Goal: Task Accomplishment & Management: Complete application form

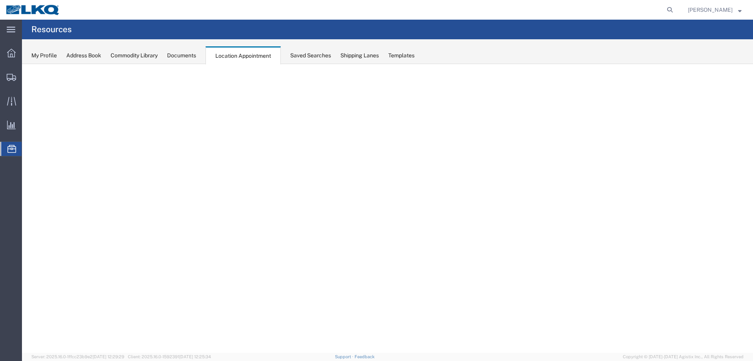
select select "27634"
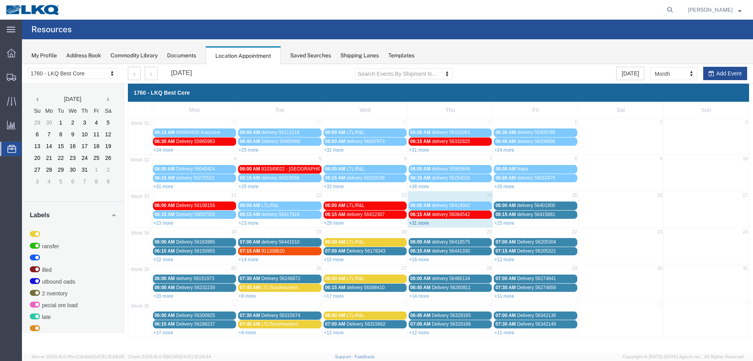
click at [420, 222] on link "+31 more" at bounding box center [419, 222] width 20 height 5
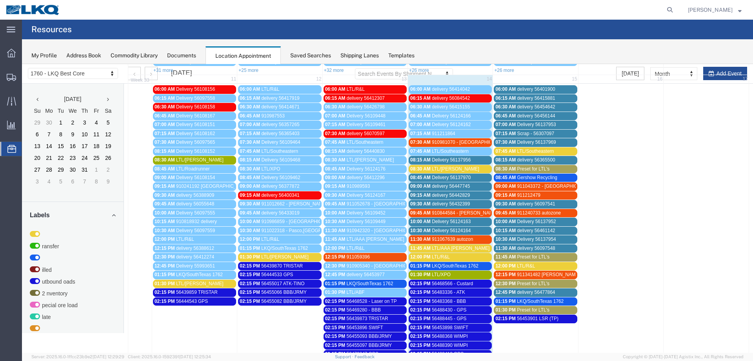
scroll to position [157, 0]
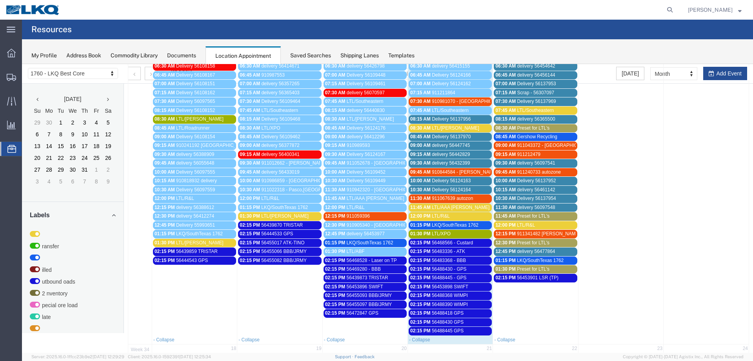
click at [295, 58] on div "Saved Searches" at bounding box center [310, 55] width 41 height 8
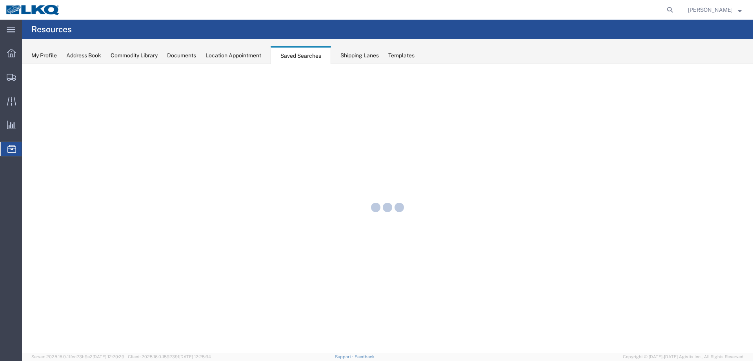
click at [260, 55] on div "Location Appointment" at bounding box center [234, 55] width 56 height 8
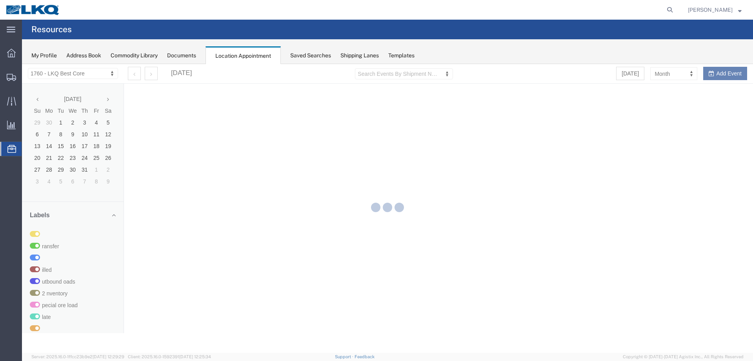
select select "27634"
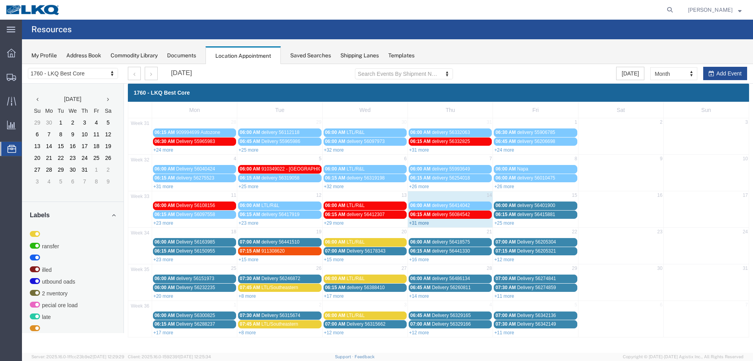
click at [422, 224] on link "+31 more" at bounding box center [419, 222] width 20 height 5
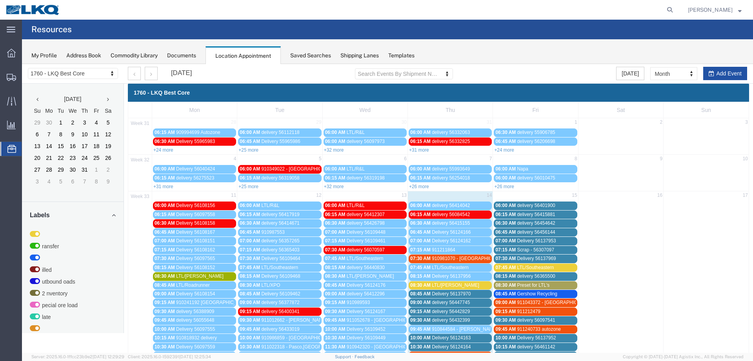
click at [731, 72] on button "Add Event" at bounding box center [725, 73] width 44 height 13
select select
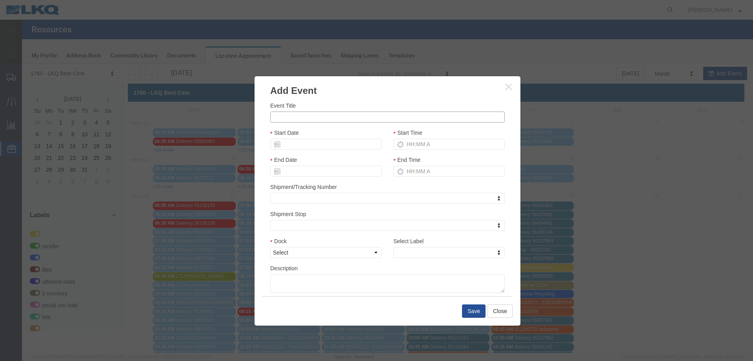
click at [322, 122] on input "Event Title" at bounding box center [387, 116] width 235 height 11
type input "56488390 - WIMPI"
click at [306, 143] on input "Start Date" at bounding box center [325, 143] width 111 height 11
drag, startPoint x: 325, startPoint y: 204, endPoint x: 340, endPoint y: 193, distance: 18.5
click at [326, 204] on td "14" at bounding box center [323, 205] width 12 height 12
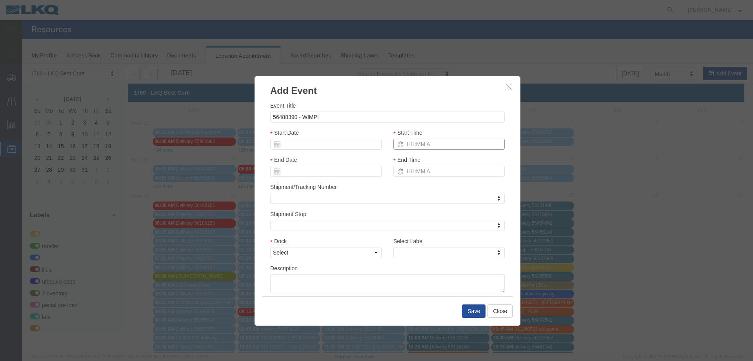
click at [422, 148] on input "Start Time" at bounding box center [448, 143] width 111 height 11
type input "8"
type input "215p"
click at [315, 252] on select "Select 1760 - LKQ Best Core 1760 - Outbound Loads" at bounding box center [325, 252] width 111 height 11
select select "1"
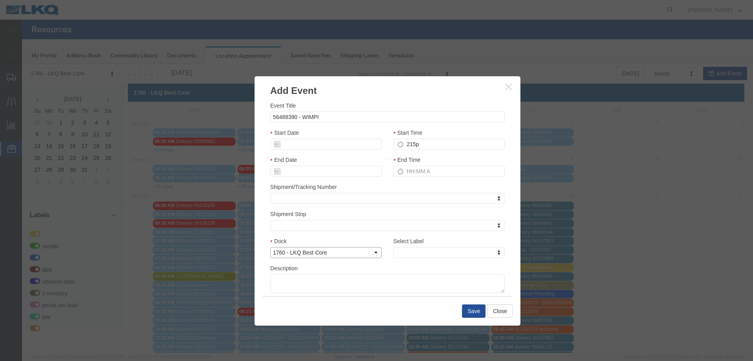
click at [270, 247] on select "Select 1760 - LKQ Best Core 1760 - Outbound Loads" at bounding box center [325, 252] width 111 height 11
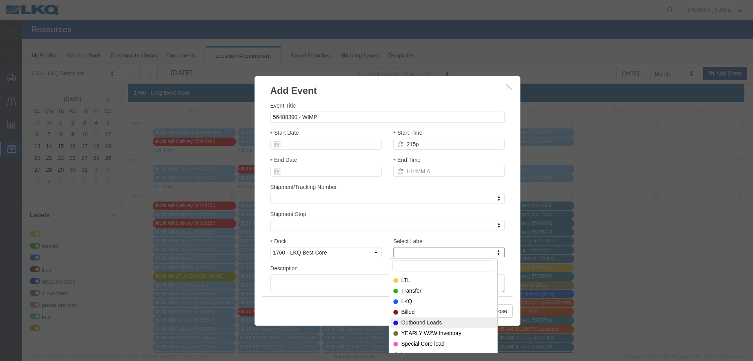
select select "80"
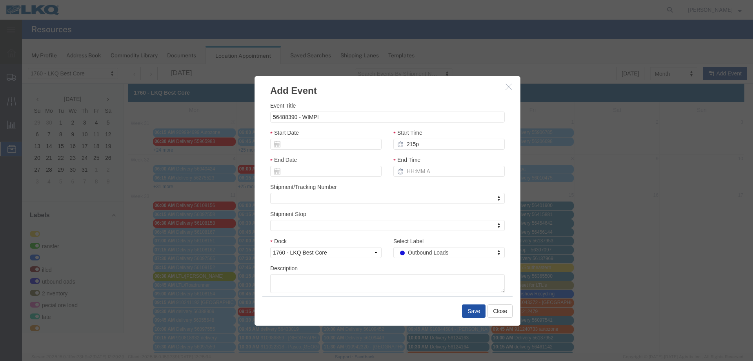
click at [476, 313] on button "Save" at bounding box center [474, 310] width 24 height 13
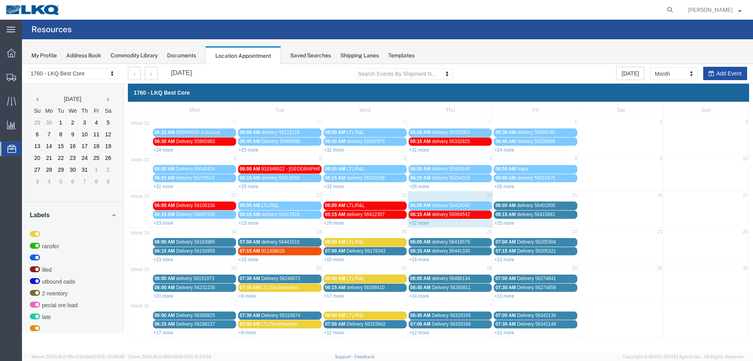
click at [725, 73] on button "Add Event" at bounding box center [725, 73] width 44 height 13
select select
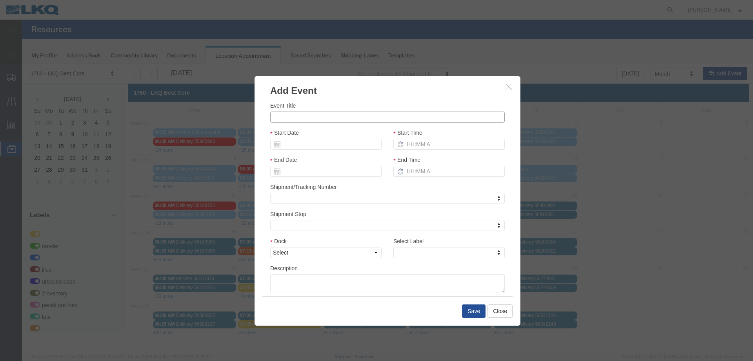
click at [319, 117] on input "Event Title" at bounding box center [387, 116] width 235 height 11
type input "56488368 - Wimpi"
click at [337, 145] on input "Start Date" at bounding box center [325, 143] width 111 height 11
drag, startPoint x: 326, startPoint y: 205, endPoint x: 349, endPoint y: 197, distance: 24.3
click at [326, 205] on td "14" at bounding box center [326, 205] width 12 height 12
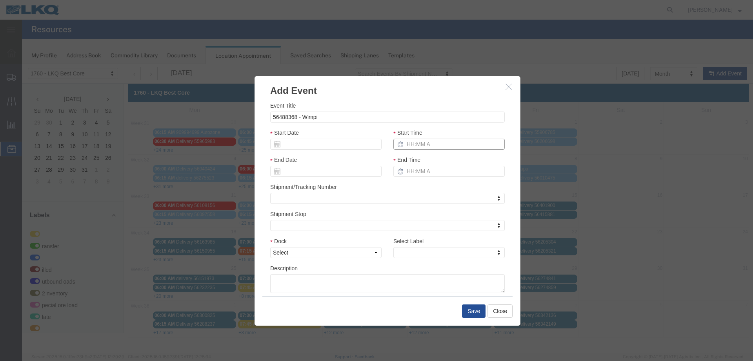
click at [415, 139] on input "Start Time" at bounding box center [448, 143] width 111 height 11
type input "215p"
click at [324, 252] on select "Select 1760 - LKQ Best Core 1760 - Outbound Loads" at bounding box center [325, 252] width 111 height 11
select select "1"
click at [270, 247] on select "Select 1760 - LKQ Best Core 1760 - Outbound Loads" at bounding box center [325, 252] width 111 height 11
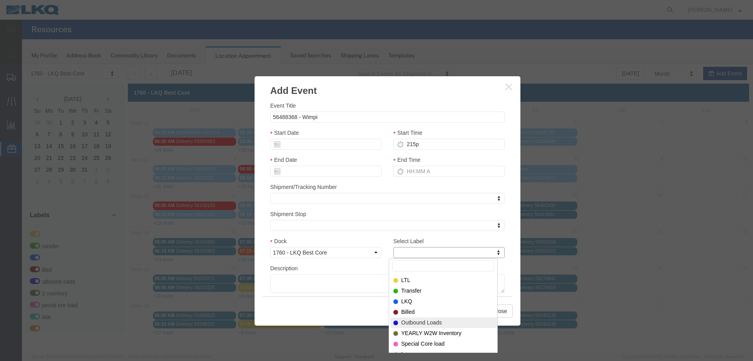
select select "80"
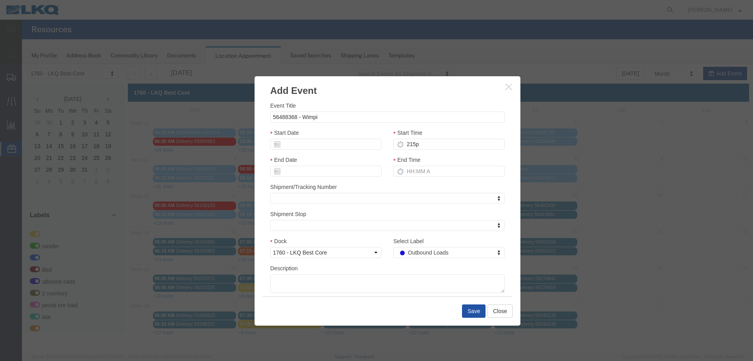
click at [474, 313] on button "Save" at bounding box center [474, 310] width 24 height 13
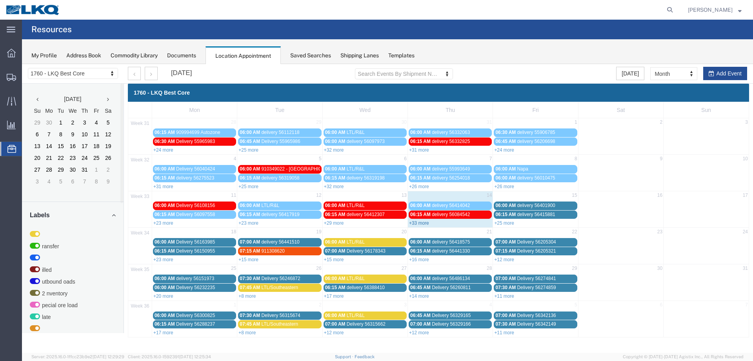
click at [421, 224] on link "+33 more" at bounding box center [419, 222] width 20 height 5
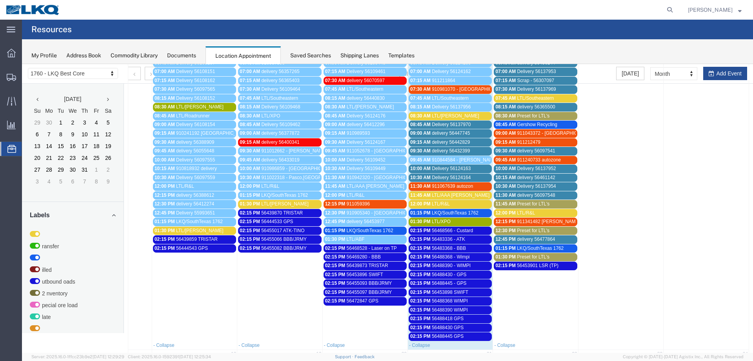
scroll to position [235, 0]
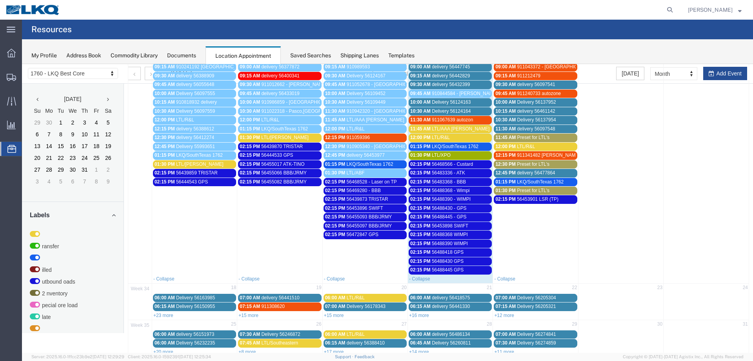
click at [455, 232] on span "56488368 WIMPI" at bounding box center [450, 233] width 36 height 5
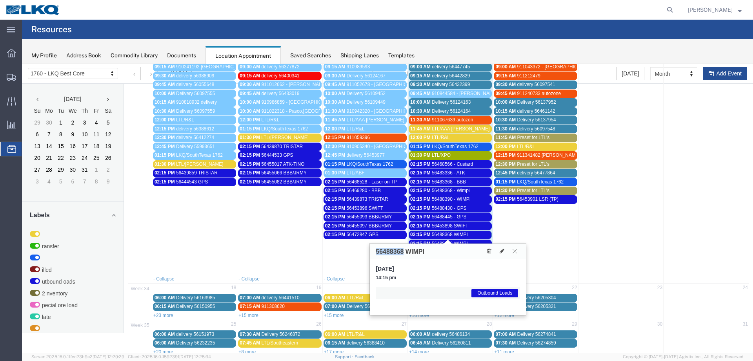
drag, startPoint x: 403, startPoint y: 251, endPoint x: 376, endPoint y: 248, distance: 27.6
click at [376, 248] on h3 "56488368 WIMPI" at bounding box center [400, 251] width 49 height 7
copy h3 "56488368"
click at [437, 233] on span "56488368 WIMPI" at bounding box center [450, 233] width 36 height 5
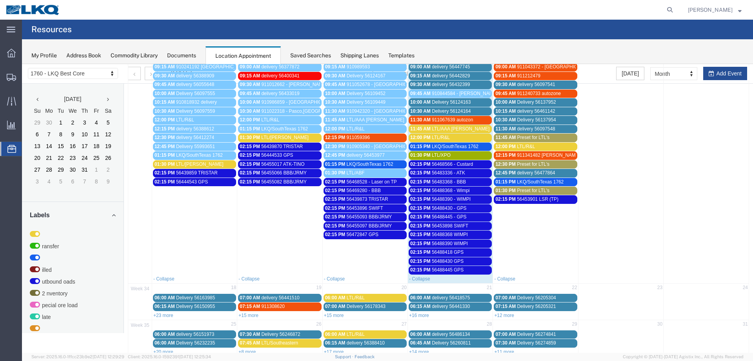
click at [463, 261] on div "02:15 PM 56488430 GPS" at bounding box center [450, 261] width 80 height 6
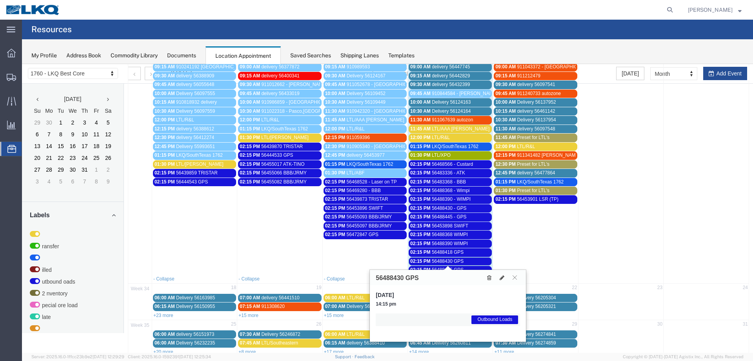
click at [487, 277] on button at bounding box center [489, 277] width 11 height 8
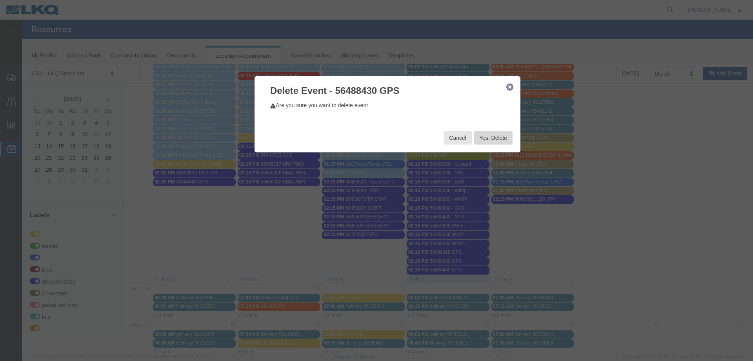
click at [493, 135] on button "Yes, Delete" at bounding box center [493, 137] width 39 height 13
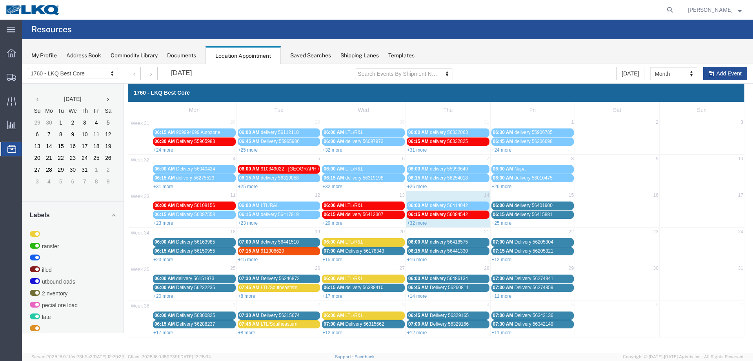
scroll to position [0, 0]
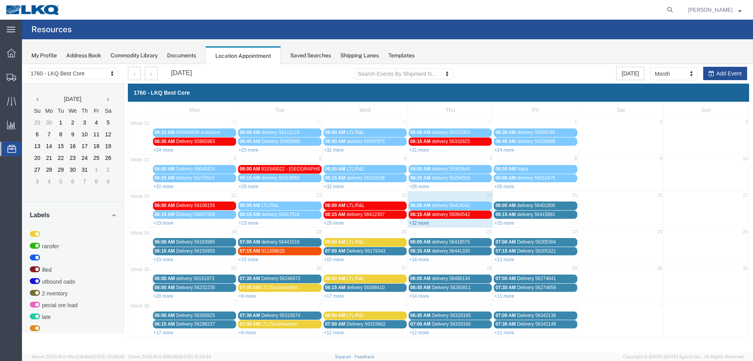
click at [424, 223] on link "+32 more" at bounding box center [419, 222] width 20 height 5
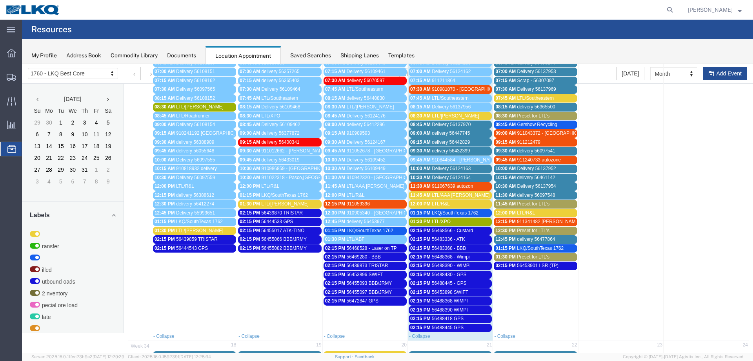
scroll to position [235, 0]
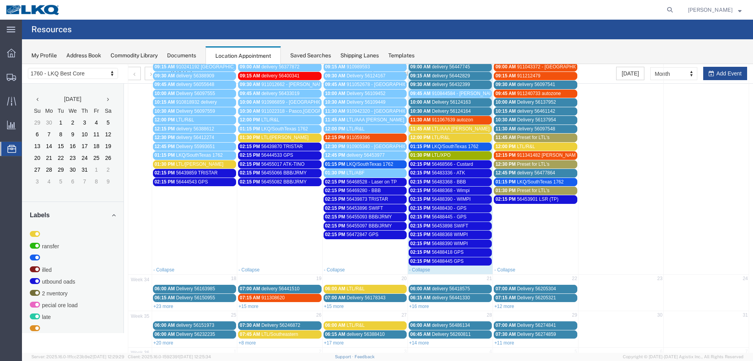
click at [468, 240] on link "02:15 PM 56488390 WIMPI" at bounding box center [450, 243] width 83 height 8
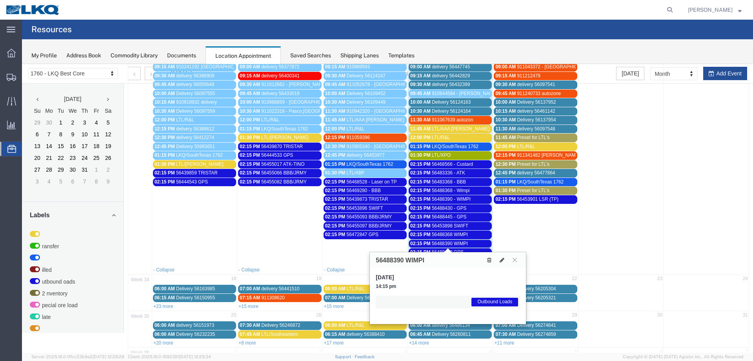
click at [489, 260] on icon at bounding box center [489, 259] width 4 height 5
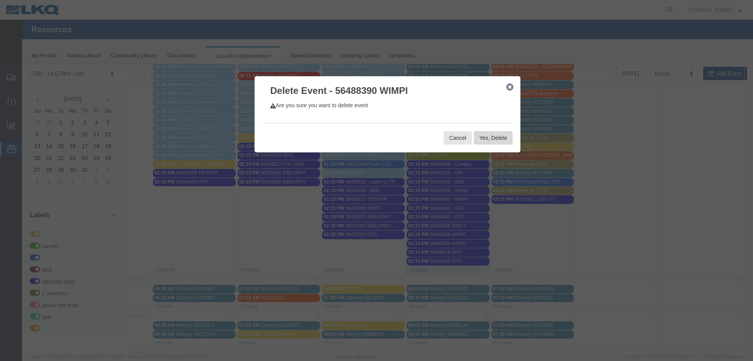
click at [490, 137] on button "Yes, Delete" at bounding box center [493, 137] width 39 height 13
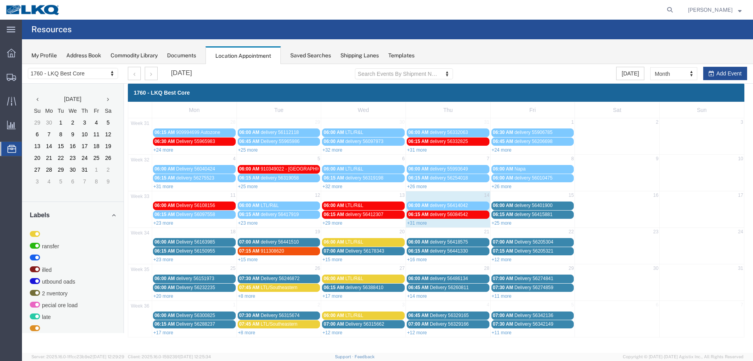
scroll to position [0, 0]
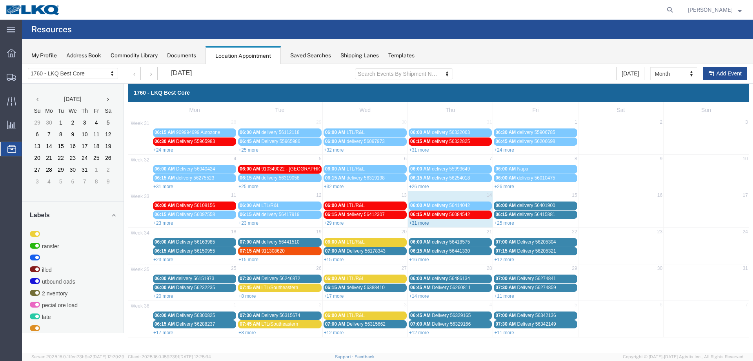
click at [410, 222] on link "+31 more" at bounding box center [419, 222] width 20 height 5
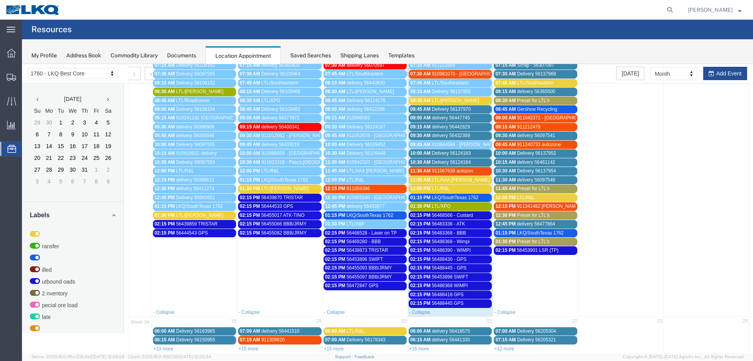
scroll to position [196, 0]
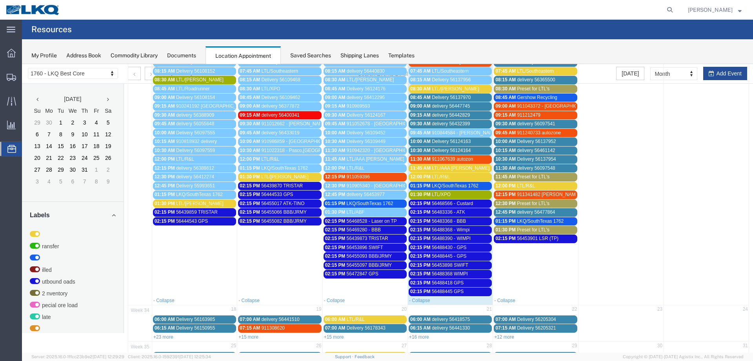
click at [467, 273] on div "02:15 PM 56488368 WIMPI" at bounding box center [450, 274] width 80 height 6
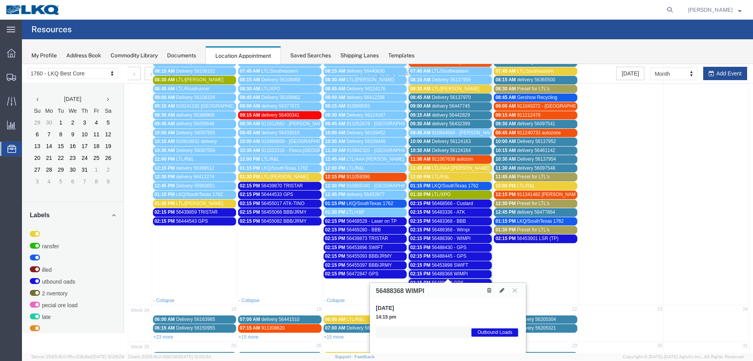
click at [488, 291] on icon at bounding box center [489, 289] width 4 height 5
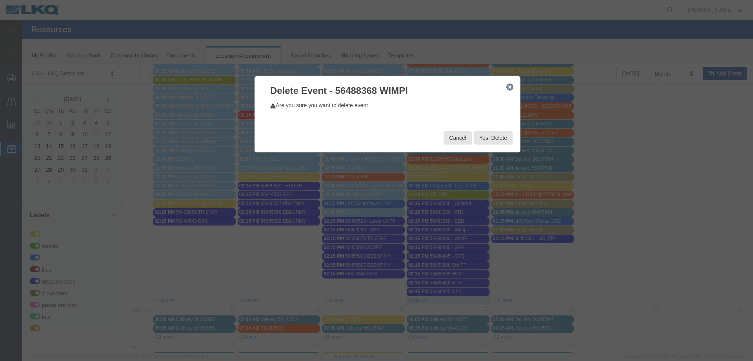
click at [490, 148] on div "Cancel Yes, Delete" at bounding box center [387, 137] width 250 height 29
click at [492, 142] on button "Yes, Delete" at bounding box center [493, 137] width 39 height 13
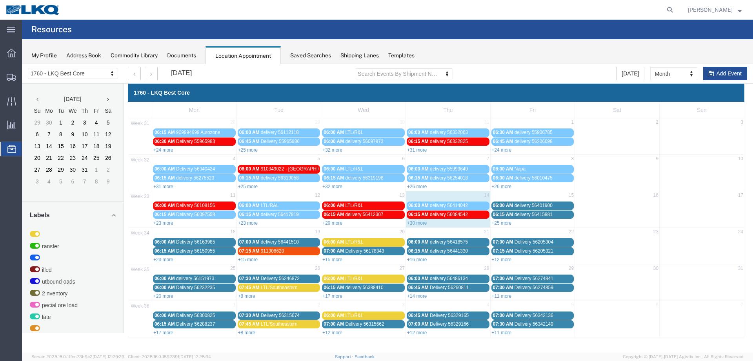
scroll to position [0, 0]
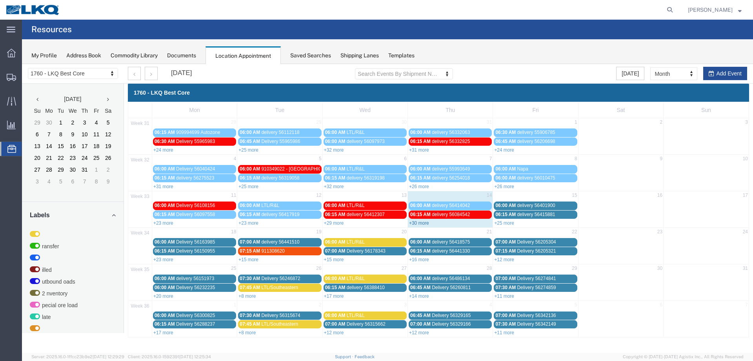
click at [418, 221] on link "+30 more" at bounding box center [419, 222] width 20 height 5
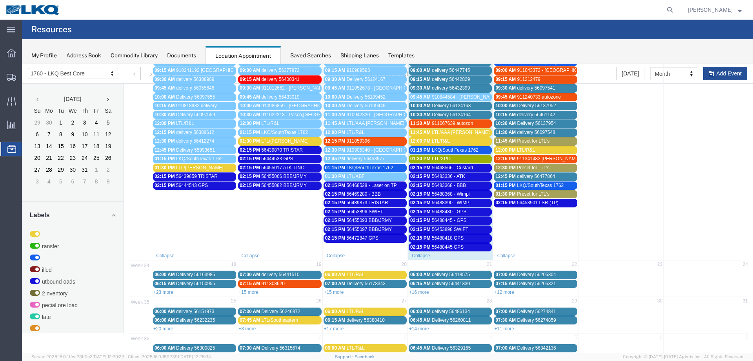
scroll to position [235, 0]
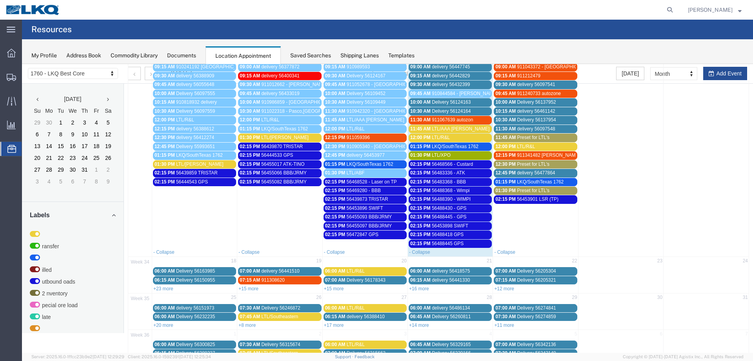
click at [466, 242] on div "02:15 PM 56488445 GPS" at bounding box center [450, 243] width 80 height 6
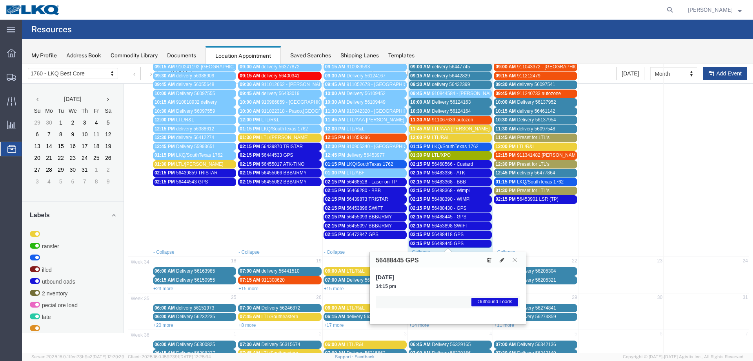
click at [488, 259] on icon at bounding box center [489, 259] width 4 height 5
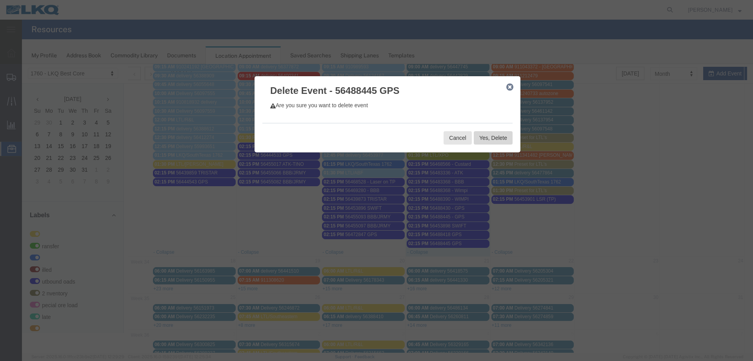
click at [491, 138] on button "Yes, Delete" at bounding box center [493, 137] width 39 height 13
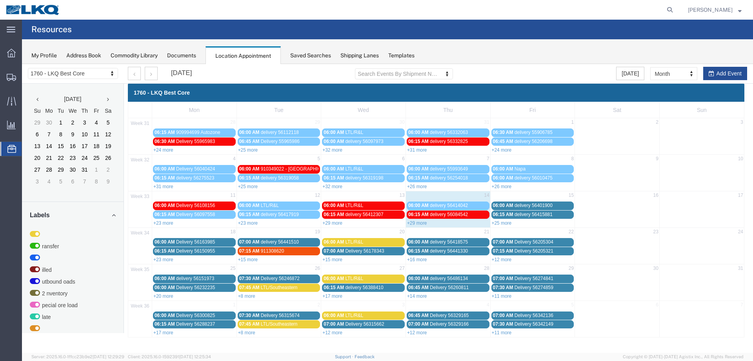
scroll to position [0, 0]
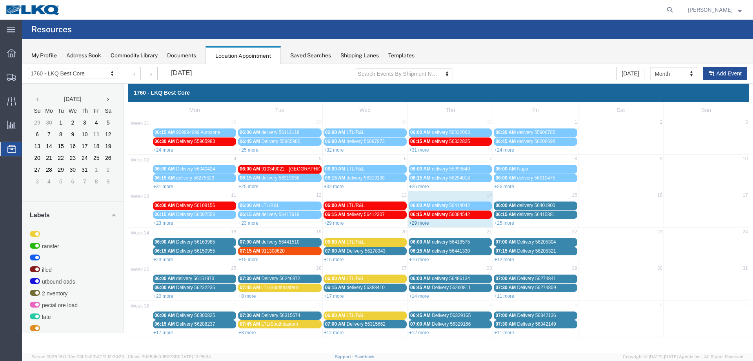
click at [424, 224] on link "+29 more" at bounding box center [419, 222] width 20 height 5
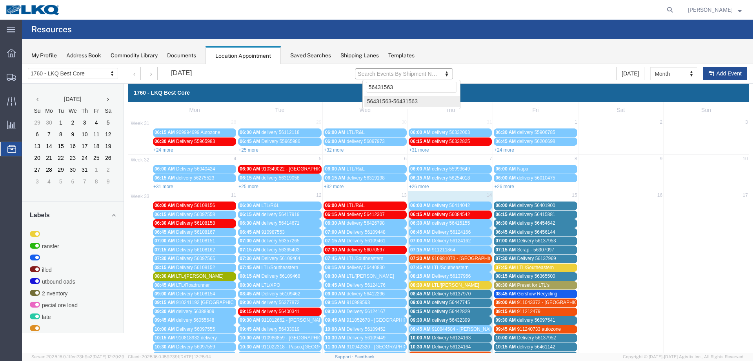
type input "56431563"
click at [401, 100] on div at bounding box center [387, 208] width 731 height 288
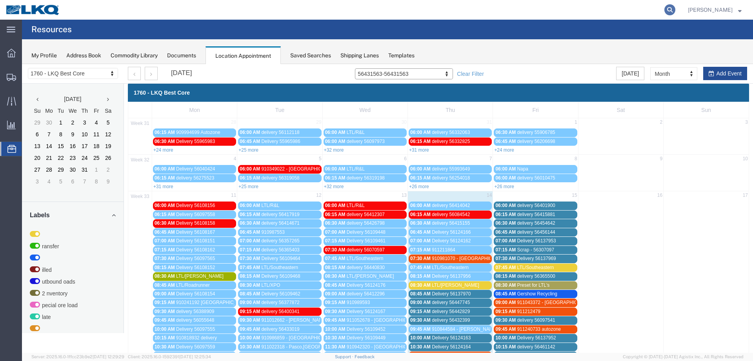
click at [676, 10] on icon at bounding box center [670, 9] width 11 height 11
click at [493, 10] on input "search" at bounding box center [545, 9] width 239 height 19
type input "56482295"
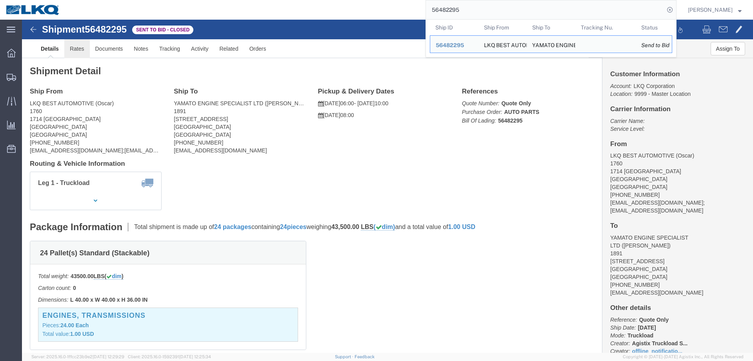
click link "Rates"
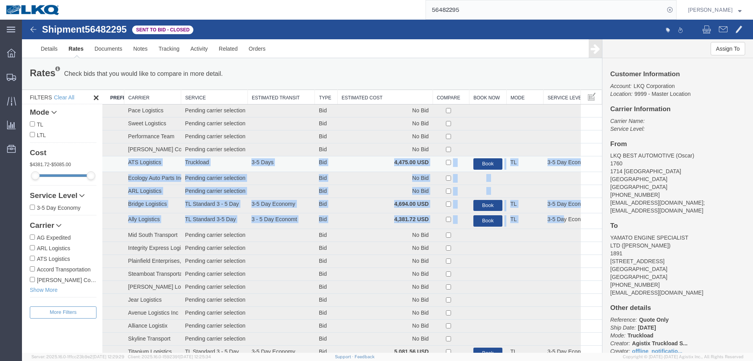
drag, startPoint x: 559, startPoint y: 225, endPoint x: 118, endPoint y: 162, distance: 445.1
copy tbody "ATS Logistics Truckload 3-5 Days Bid 4,475.00 USD Book TL 3-5 Day Economy Ecolo…"
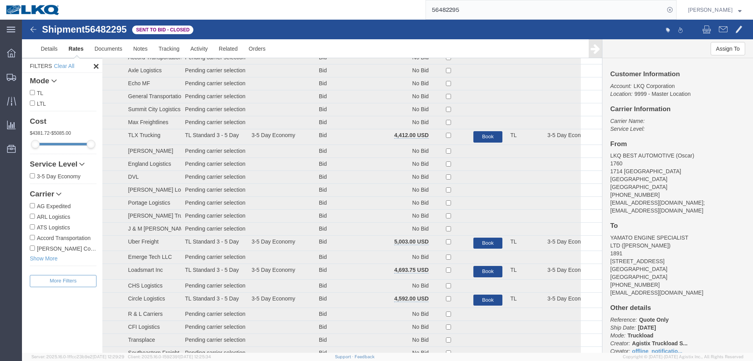
scroll to position [392, 0]
drag, startPoint x: 128, startPoint y: 31, endPoint x: 89, endPoint y: 28, distance: 39.3
click at [89, 29] on span "56482295" at bounding box center [106, 29] width 42 height 11
copy span "56482295"
click at [676, 9] on icon at bounding box center [670, 9] width 11 height 11
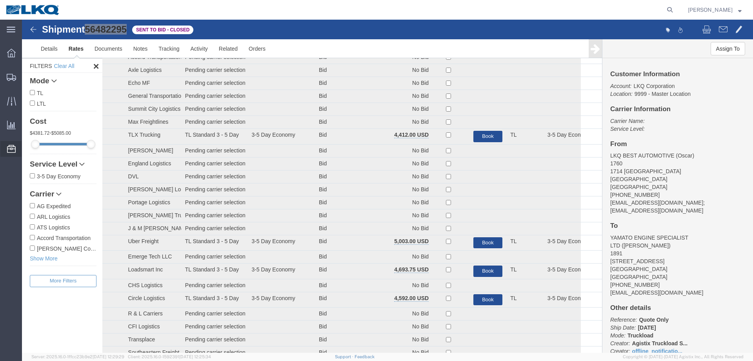
click at [0, 0] on span "Location Appointment" at bounding box center [0, 0] width 0 height 0
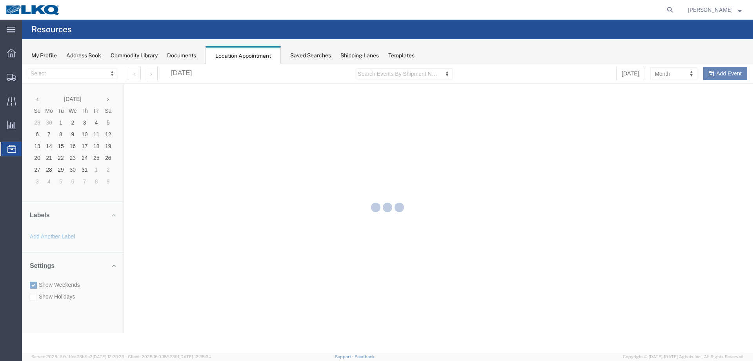
select select "27634"
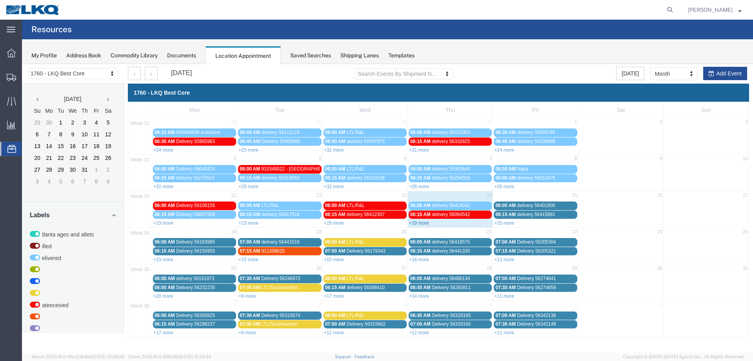
click at [423, 223] on link "+29 more" at bounding box center [419, 222] width 20 height 5
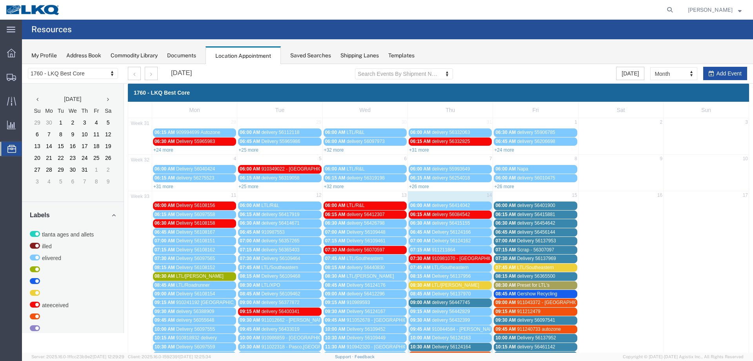
click at [711, 76] on button "Add Event" at bounding box center [725, 73] width 44 height 13
select select
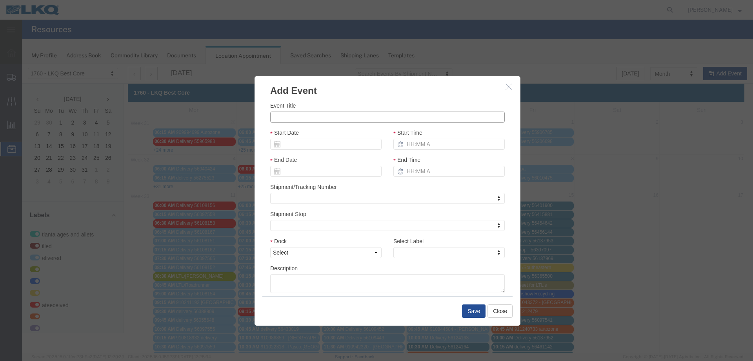
click at [285, 120] on input "Event Title" at bounding box center [387, 116] width 235 height 11
paste input "Ally Logistics 4,381.72 USD"
type input "A"
click at [275, 117] on input "Event Title" at bounding box center [387, 116] width 235 height 11
type input "56482295 - [PERSON_NAME]"
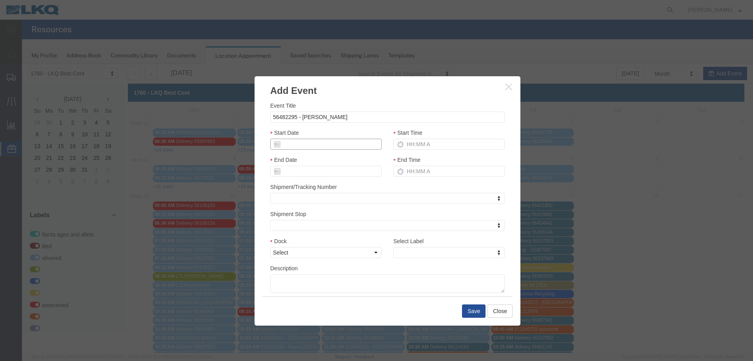
click at [342, 144] on input "Start Date" at bounding box center [325, 143] width 111 height 11
drag, startPoint x: 290, startPoint y: 216, endPoint x: 302, endPoint y: 198, distance: 21.6
click at [291, 214] on td "18" at bounding box center [288, 217] width 12 height 12
click at [428, 143] on input "Start Time" at bounding box center [448, 143] width 111 height 11
type input "215p"
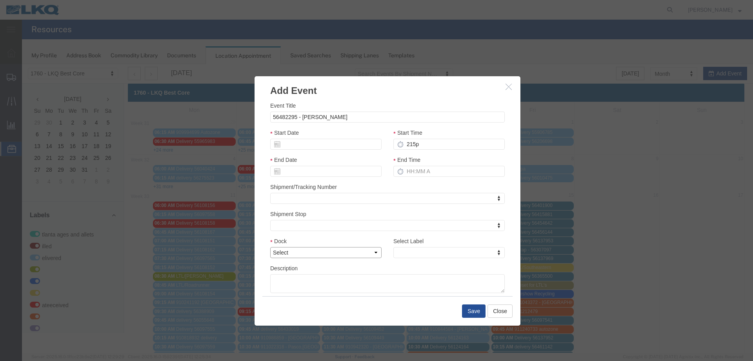
click at [332, 254] on select "Select 1760 - LKQ Best Core 1760 - Outbound Loads" at bounding box center [325, 252] width 111 height 11
select select "1"
click at [270, 247] on select "Select 1760 - LKQ Best Core 1760 - Outbound Loads" at bounding box center [325, 252] width 111 height 11
click at [426, 260] on div "Select Label Select Label Select Label Atlanta Cages and Pallets Billed Deliver…" at bounding box center [449, 250] width 123 height 27
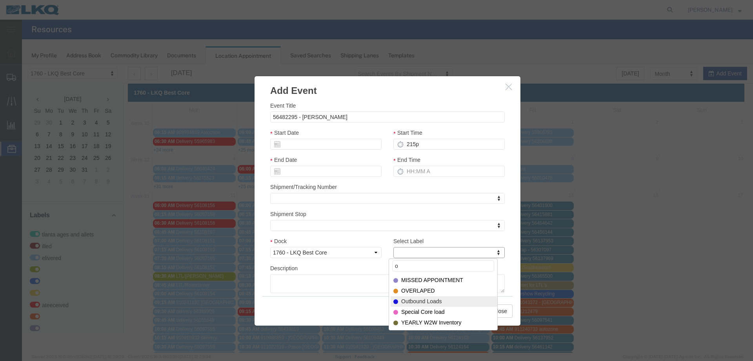
type input "o"
select select "80"
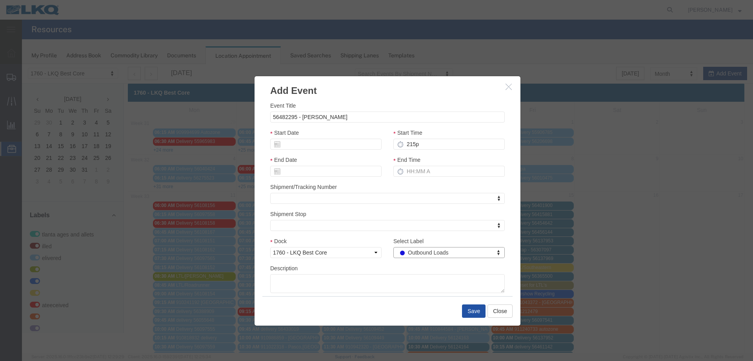
click at [462, 312] on button "Save" at bounding box center [474, 310] width 24 height 13
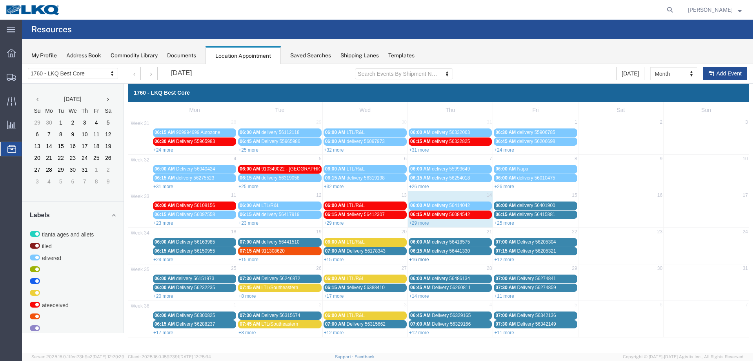
click at [413, 260] on link "+16 more" at bounding box center [419, 259] width 20 height 5
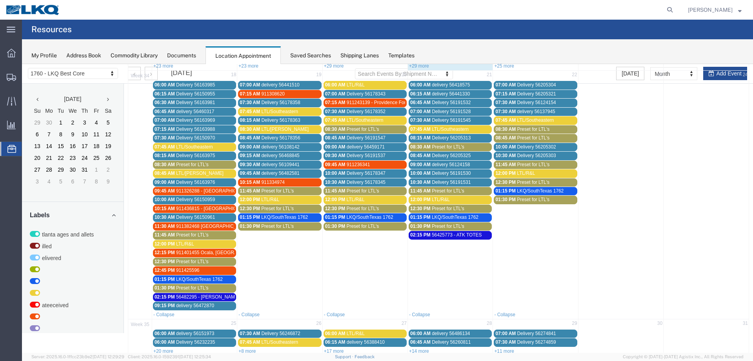
scroll to position [78, 0]
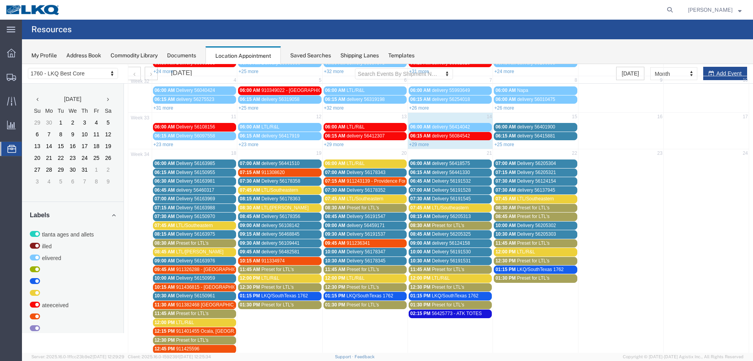
click at [418, 141] on div "+29 more" at bounding box center [450, 144] width 85 height 8
select select "1"
select select
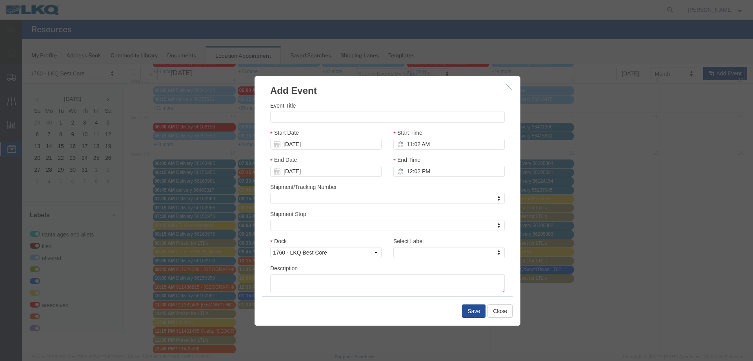
click at [505, 90] on button "button" at bounding box center [510, 87] width 10 height 10
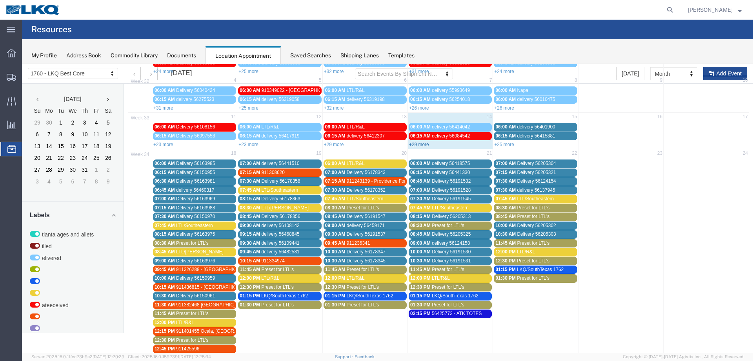
click at [419, 144] on link "+29 more" at bounding box center [419, 144] width 20 height 5
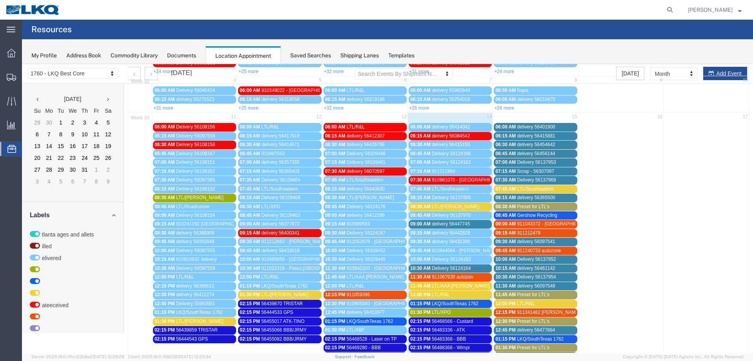
scroll to position [157, 0]
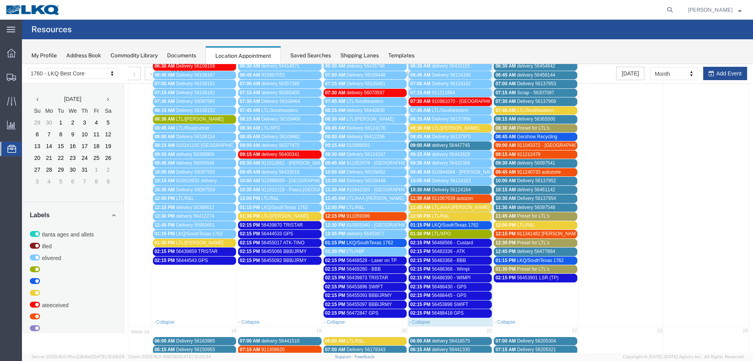
click at [449, 242] on span "56468566 - Custard" at bounding box center [452, 242] width 41 height 5
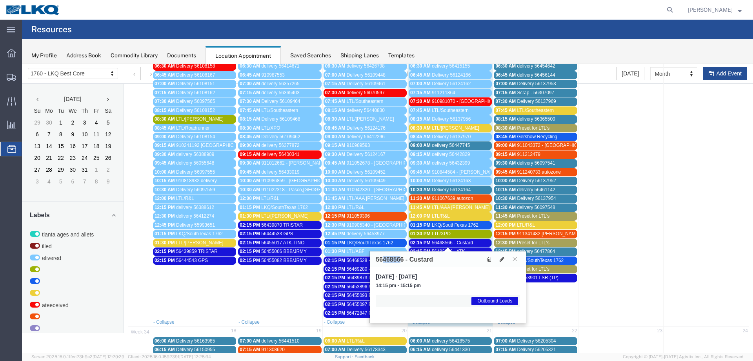
drag, startPoint x: 402, startPoint y: 259, endPoint x: 383, endPoint y: 259, distance: 18.4
click at [383, 259] on h3 "56468566 - Custard" at bounding box center [404, 259] width 57 height 7
drag, startPoint x: 403, startPoint y: 259, endPoint x: 369, endPoint y: 258, distance: 33.7
click at [369, 258] on div "1760 - LKQ Best Core 1633 - Atlanta - [PERSON_NAME] Core 1634 - [GEOGRAPHIC_DAT…" at bounding box center [387, 277] width 731 height 740
copy div "Mon Tue Wed Thu Fri Sat Sun 31 28 29 30 31 1 2 3 06:15 AM 909994699 Autozone 06…"
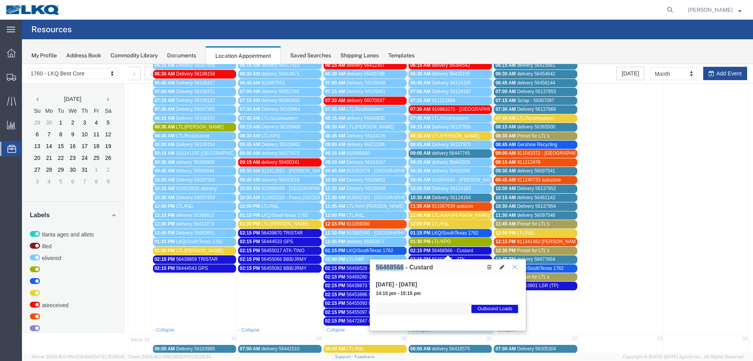
scroll to position [0, 0]
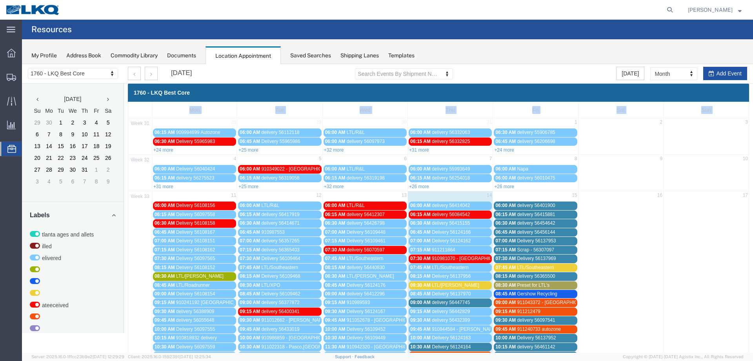
click at [714, 71] on button "Add Event" at bounding box center [725, 73] width 44 height 13
select select
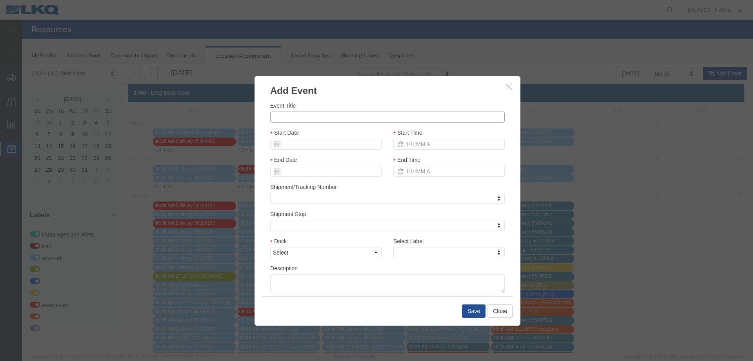
click at [305, 115] on input "Event Title" at bounding box center [387, 116] width 235 height 11
type input "56496542 - Custard"
click at [317, 138] on input "Start Date" at bounding box center [325, 143] width 111 height 11
click at [290, 215] on td "18" at bounding box center [288, 217] width 12 height 12
click at [439, 146] on input "Start Time" at bounding box center [448, 143] width 111 height 11
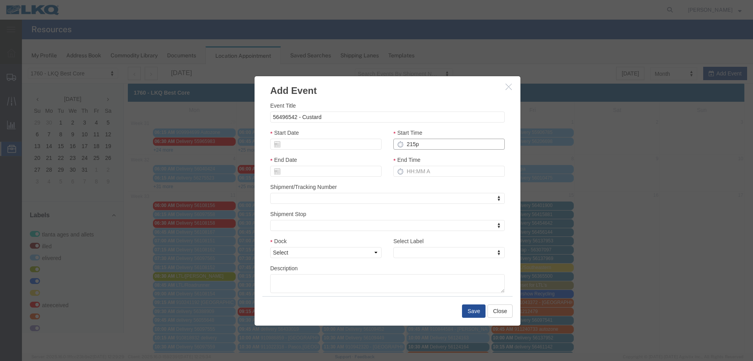
type input "215p"
click at [317, 255] on select "Select 1760 - LKQ Best Core 1760 - Outbound Loads" at bounding box center [325, 252] width 111 height 11
select select "1"
click at [270, 247] on select "Select 1760 - LKQ Best Core 1760 - Outbound Loads" at bounding box center [325, 252] width 111 height 11
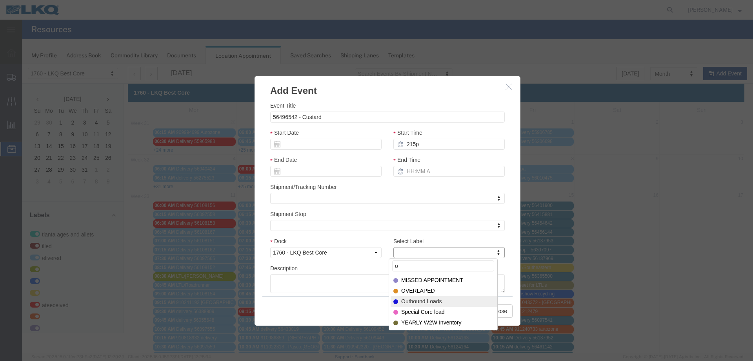
type input "o"
select select "80"
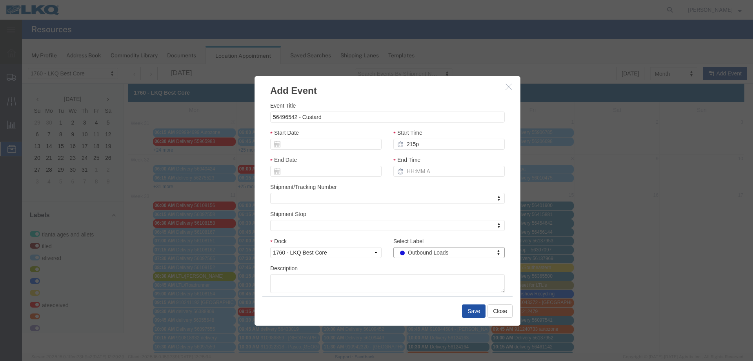
click at [465, 311] on button "Save" at bounding box center [474, 310] width 24 height 13
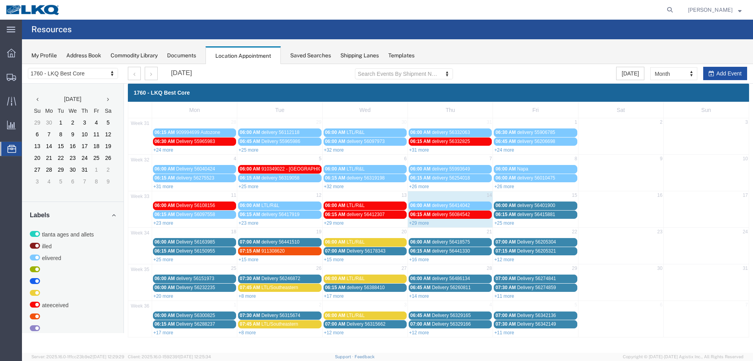
click at [714, 73] on button "Add Event" at bounding box center [725, 73] width 44 height 13
select select
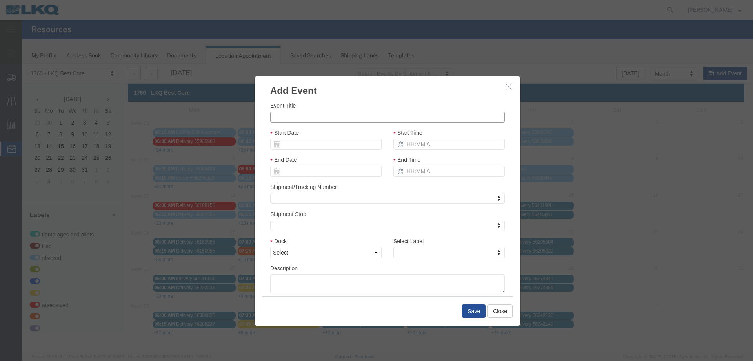
click at [308, 115] on input "Event Title" at bounding box center [387, 116] width 235 height 11
type input "56496548 - Custard"
click at [329, 143] on input "Start Date" at bounding box center [325, 143] width 111 height 11
click at [301, 215] on td "19" at bounding box center [300, 217] width 12 height 12
click at [430, 145] on input "Start Time" at bounding box center [448, 143] width 111 height 11
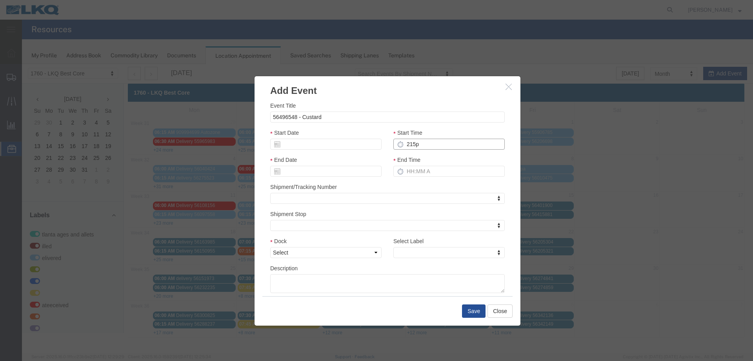
type input "215p"
drag, startPoint x: 349, startPoint y: 253, endPoint x: 345, endPoint y: 255, distance: 4.2
click at [349, 253] on select "Select 1760 - LKQ Best Core 1760 - Outbound Loads" at bounding box center [325, 252] width 111 height 11
select select "1"
click at [270, 247] on select "Select 1760 - LKQ Best Core 1760 - Outbound Loads" at bounding box center [325, 252] width 111 height 11
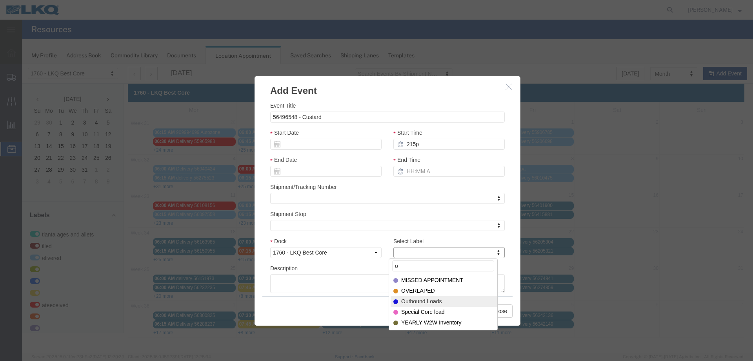
type input "o"
select select "80"
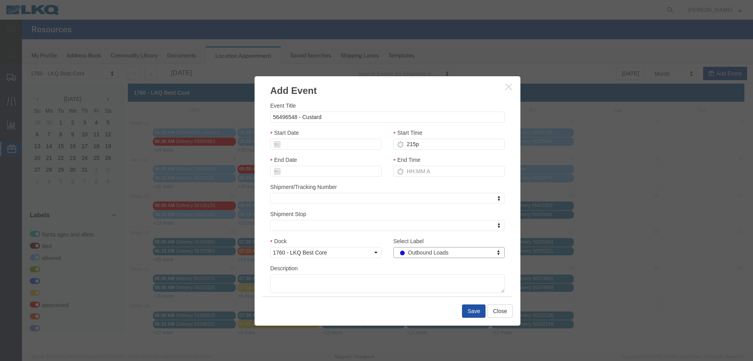
click at [482, 312] on button "Save" at bounding box center [474, 310] width 24 height 13
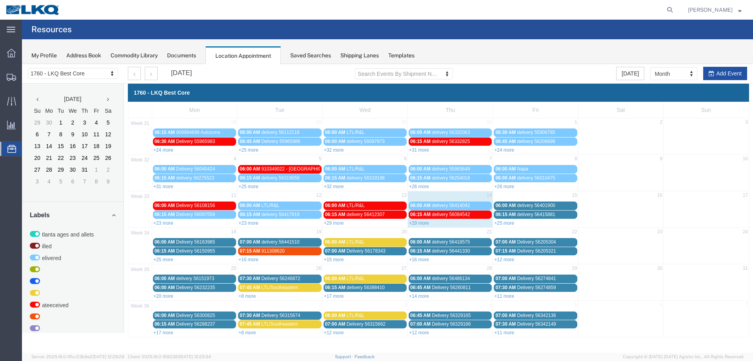
click at [725, 75] on button "Add Event" at bounding box center [725, 73] width 44 height 13
select select
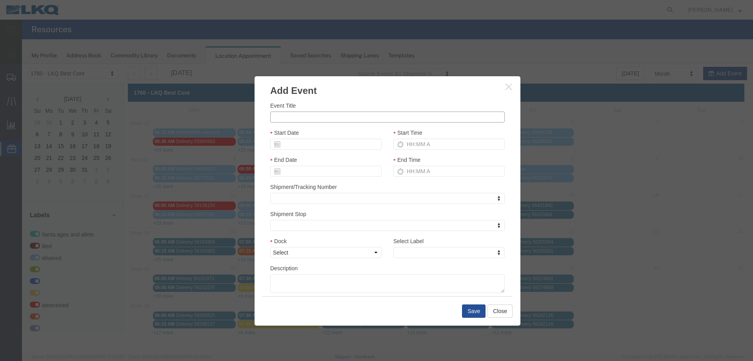
click at [346, 113] on input "Event Title" at bounding box center [387, 116] width 235 height 11
type input "56496553 - Custard"
click at [308, 142] on input "Start Date" at bounding box center [325, 143] width 111 height 11
click at [313, 218] on td "20" at bounding box center [312, 217] width 12 height 12
drag, startPoint x: 419, startPoint y: 142, endPoint x: 423, endPoint y: 140, distance: 5.1
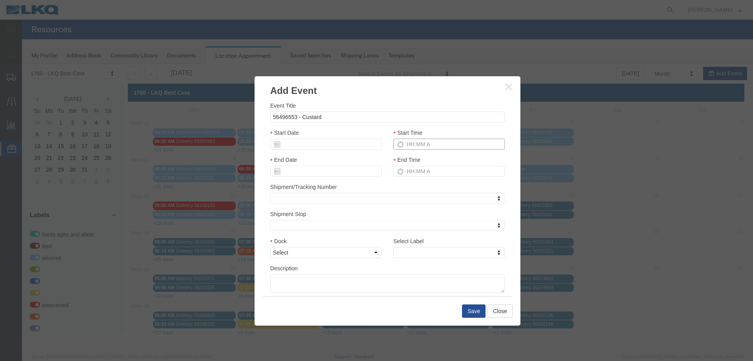
click at [419, 142] on input "Start Time" at bounding box center [448, 143] width 111 height 11
type input "215p"
click at [347, 252] on select "Select 1760 - LKQ Best Core 1760 - Outbound Loads" at bounding box center [325, 252] width 111 height 11
select select "1"
click at [270, 247] on select "Select 1760 - LKQ Best Core 1760 - Outbound Loads" at bounding box center [325, 252] width 111 height 11
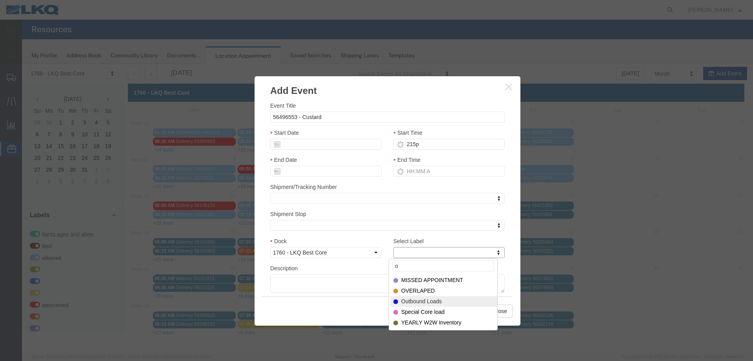
type input "o"
select select "80"
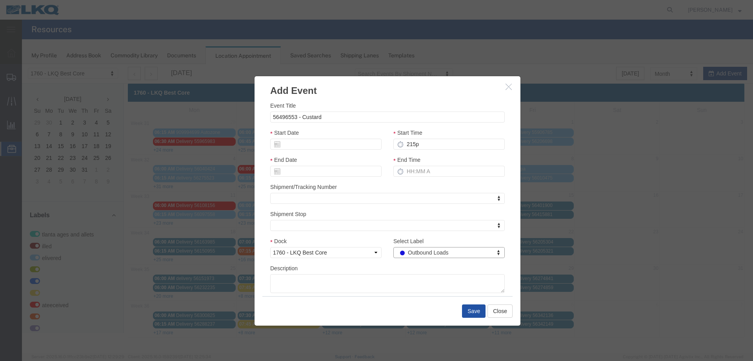
click at [475, 311] on button "Save" at bounding box center [474, 310] width 24 height 13
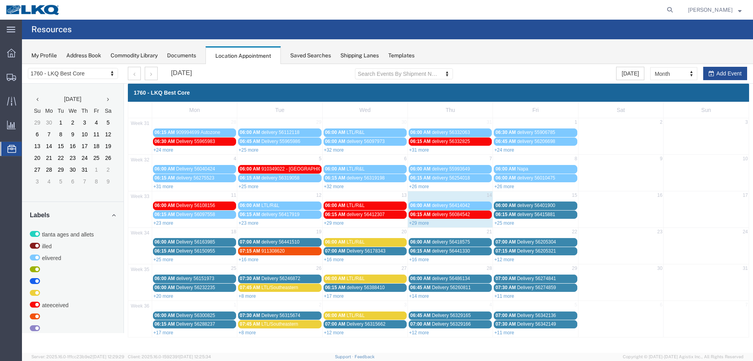
click at [499, 221] on link "+25 more" at bounding box center [504, 222] width 20 height 5
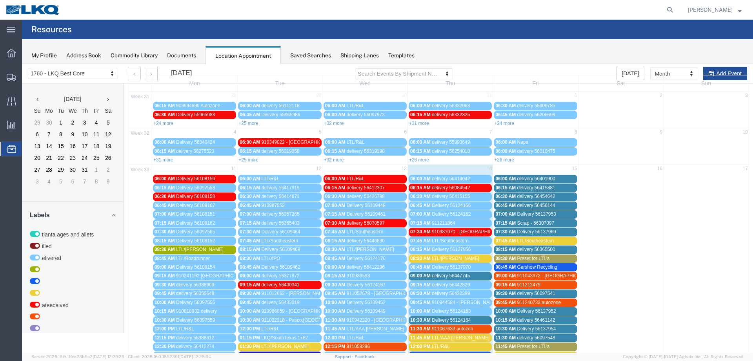
scroll to position [39, 0]
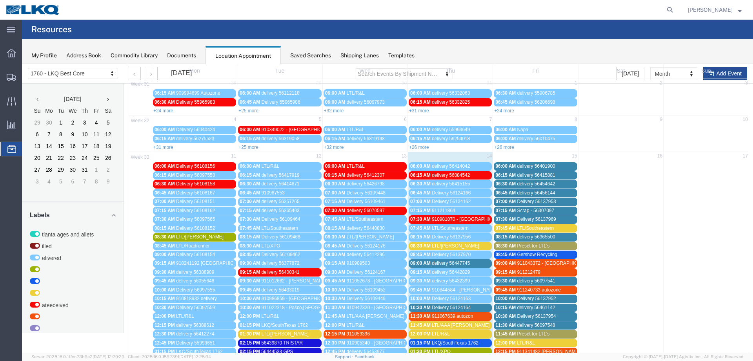
click at [531, 245] on span "Preset for LTL's" at bounding box center [533, 245] width 33 height 5
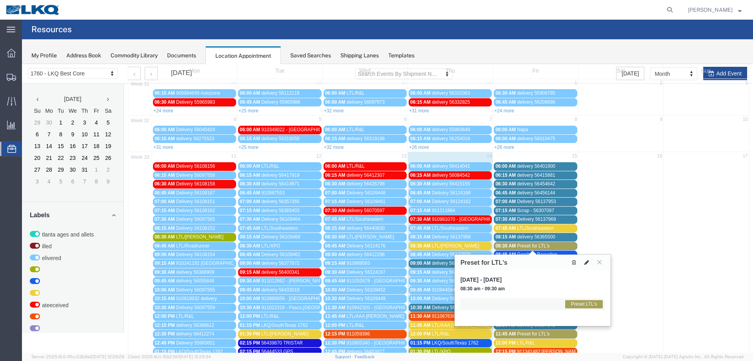
click at [587, 262] on icon at bounding box center [586, 261] width 5 height 5
select select "1"
select select "420"
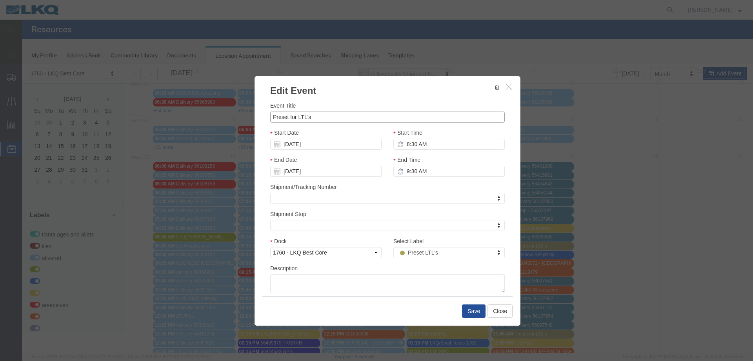
drag, startPoint x: 314, startPoint y: 117, endPoint x: 260, endPoint y: 114, distance: 54.2
click at [260, 114] on div "Event Title Preset for LTL's Start Date [DATE] Start Time 8:30 AM End Date [DAT…" at bounding box center [388, 196] width 266 height 198
type input "LTL/[PERSON_NAME]"
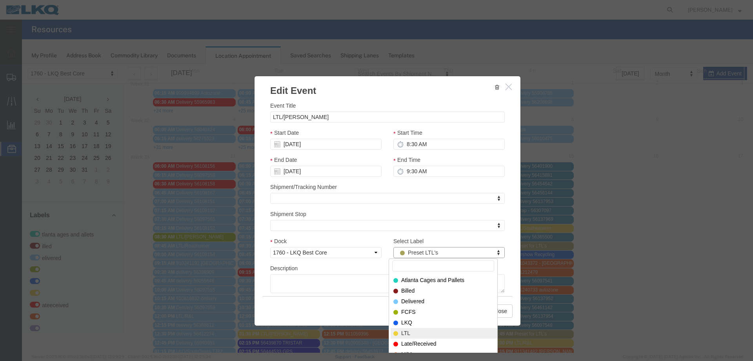
drag, startPoint x: 422, startPoint y: 299, endPoint x: 426, endPoint y: 330, distance: 31.6
select select "25"
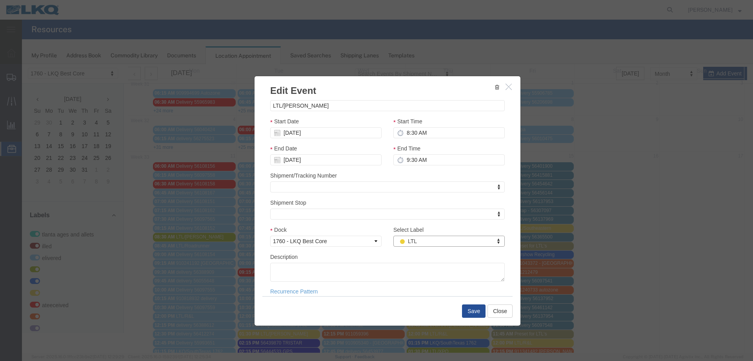
scroll to position [20, 0]
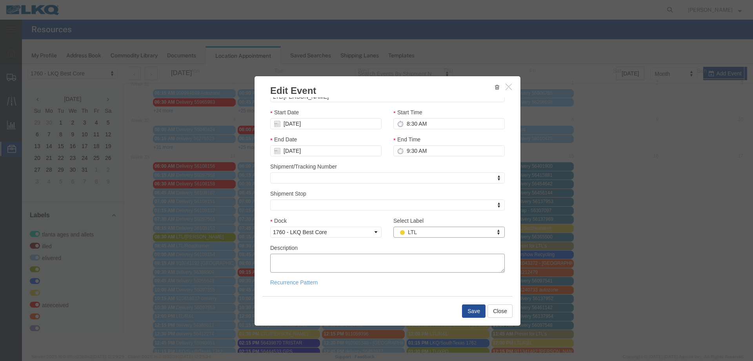
click at [358, 260] on textarea "Description" at bounding box center [387, 262] width 235 height 19
paste textarea "AUTOZONE DIST 36716 089-5809922 8 AUTOZONE DIST 36791 089-5809933 3"
type textarea "AUTOZONE DIST 36716 089-5809922 8 AUTOZONE DIST 36791 089-5809933 3"
click at [468, 310] on button "Save" at bounding box center [474, 310] width 24 height 13
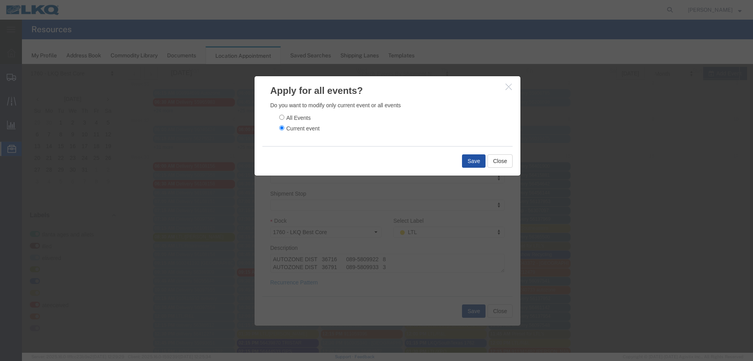
drag, startPoint x: 472, startPoint y: 158, endPoint x: 237, endPoint y: 110, distance: 239.9
click at [472, 158] on button "Save" at bounding box center [474, 160] width 24 height 13
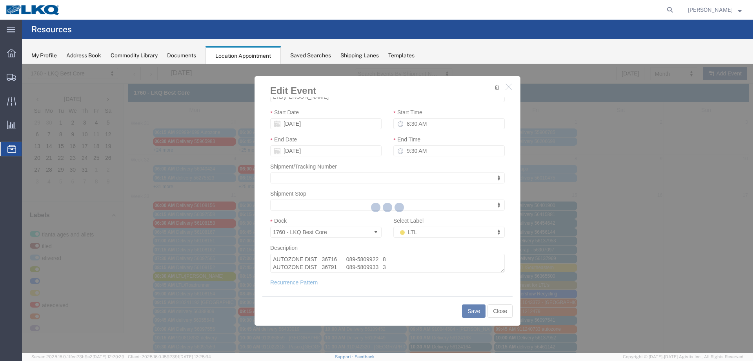
scroll to position [0, 0]
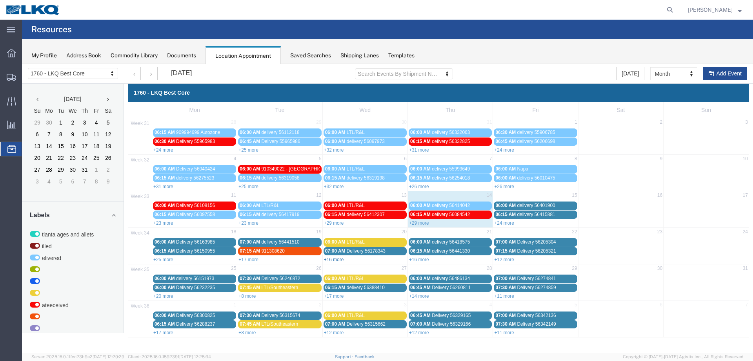
click at [335, 259] on link "+16 more" at bounding box center [334, 259] width 20 height 5
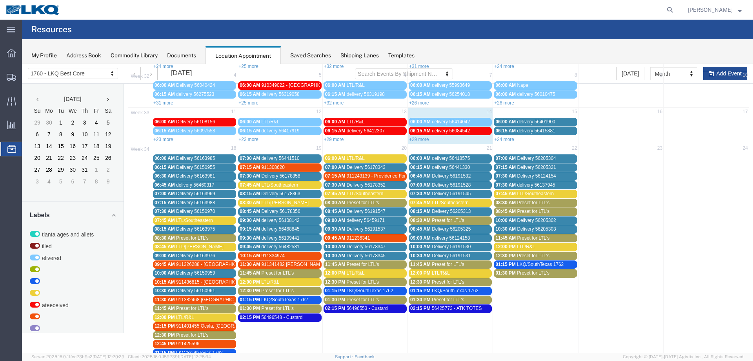
scroll to position [157, 0]
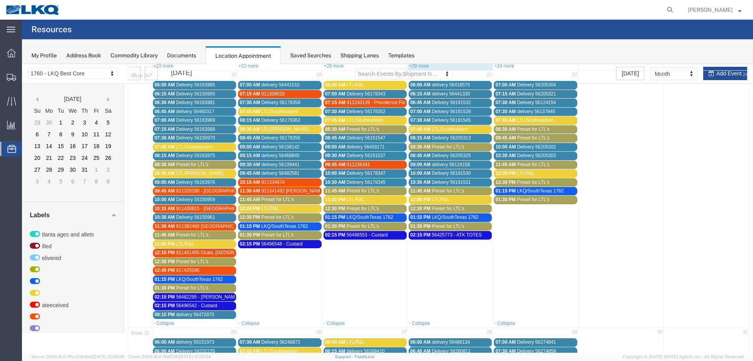
click at [367, 191] on span "Preset for LTL's" at bounding box center [363, 190] width 33 height 5
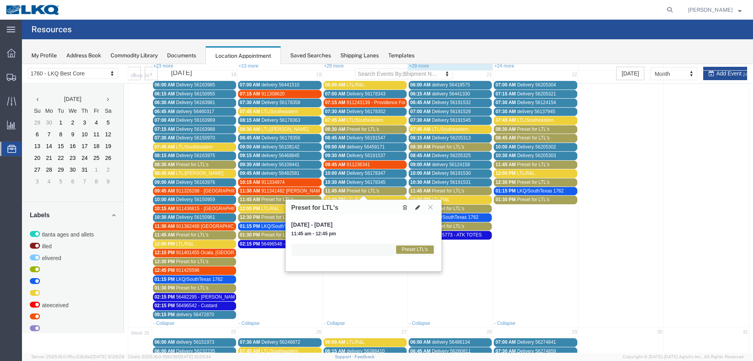
click at [415, 205] on icon at bounding box center [417, 206] width 5 height 5
select select "1"
select select "420"
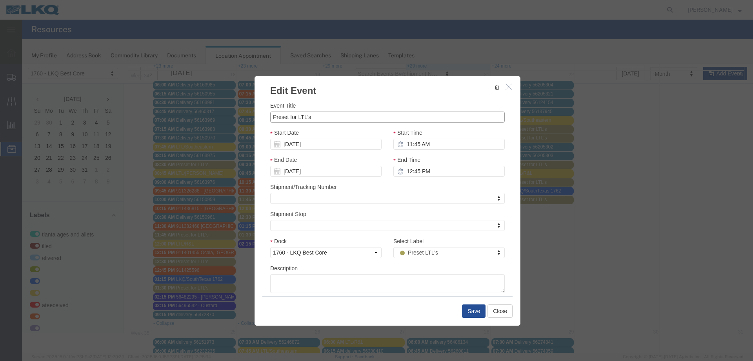
drag, startPoint x: 314, startPoint y: 118, endPoint x: 246, endPoint y: 117, distance: 67.9
click at [246, 117] on div "Edit Event Event Title Preset for LTL's Start Date [DATE] Start Time 11:45 AM E…" at bounding box center [387, 208] width 731 height 288
type input "LTL/[PERSON_NAME]"
click at [307, 283] on textarea "Description" at bounding box center [387, 283] width 235 height 19
paste textarea "AUTOZONE DIST CNT #9710 PL81467 295-4910296 1 AUTOZONE DIST CNT #9710 PL1464 29…"
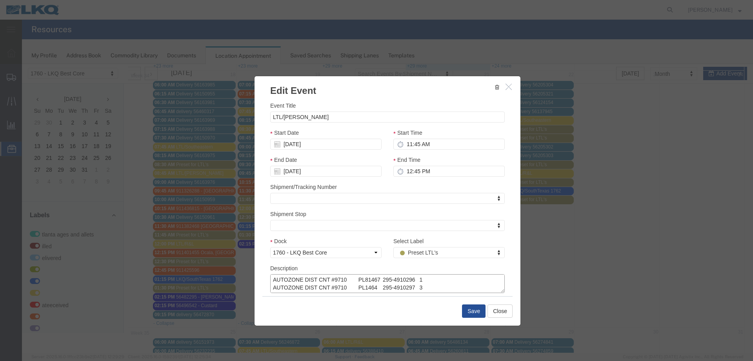
scroll to position [22, 0]
type textarea "AUTOZONE DIST CNT #9710 PL81467 295-4910296 1 AUTOZONE DIST CNT #9710 PL1464 29…"
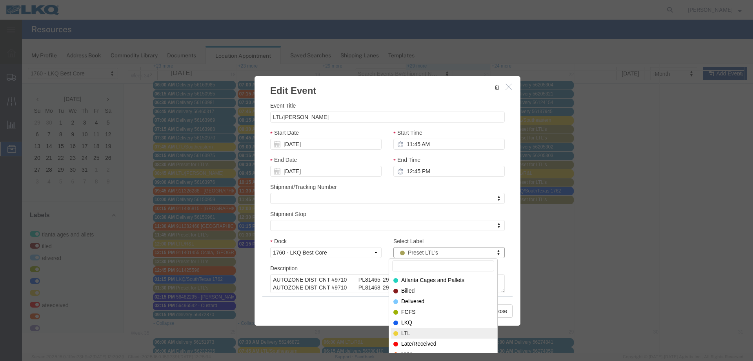
select select "25"
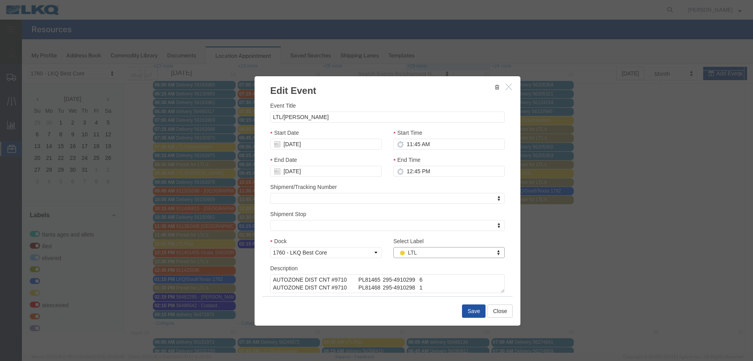
click at [470, 312] on button "Save" at bounding box center [474, 310] width 24 height 13
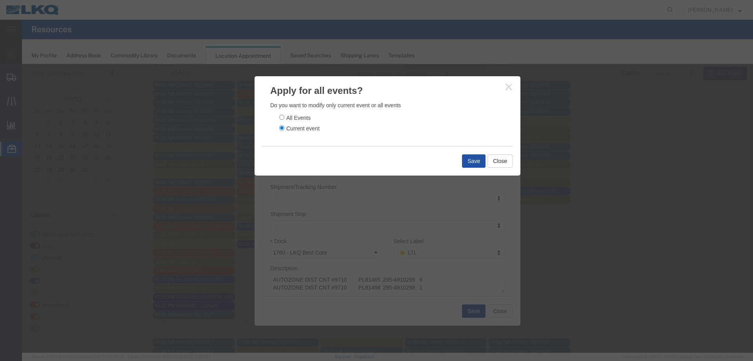
click at [475, 159] on button "Save" at bounding box center [474, 160] width 24 height 13
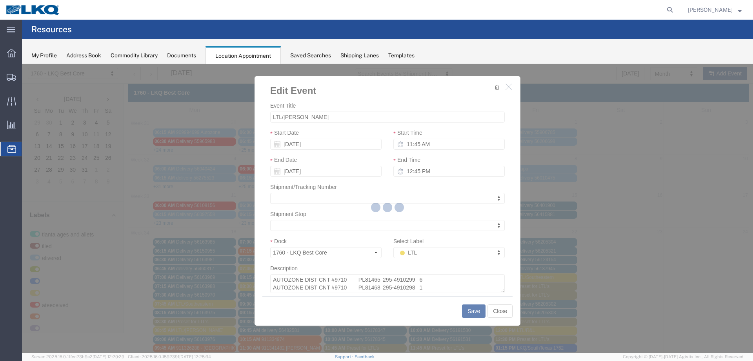
scroll to position [0, 0]
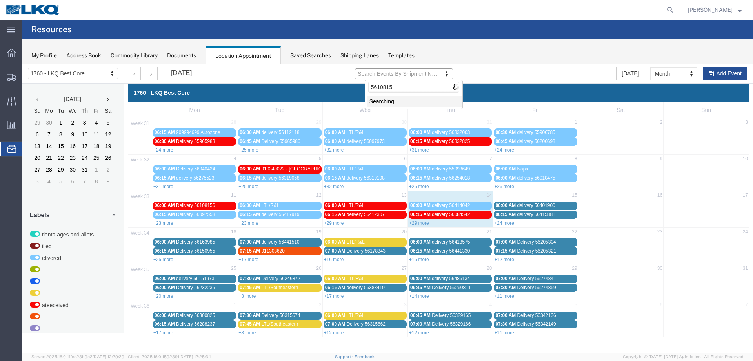
type input "56108156"
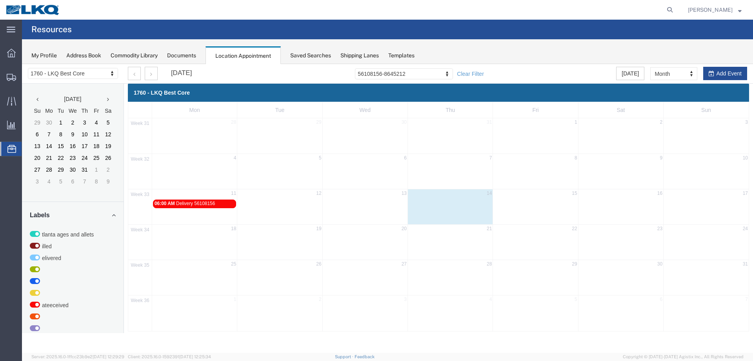
click at [0, 0] on span "Location Appointment" at bounding box center [0, 0] width 0 height 0
drag, startPoint x: 469, startPoint y: 75, endPoint x: 27, endPoint y: 221, distance: 465.8
click at [469, 75] on link "Clear Filter" at bounding box center [470, 74] width 27 height 8
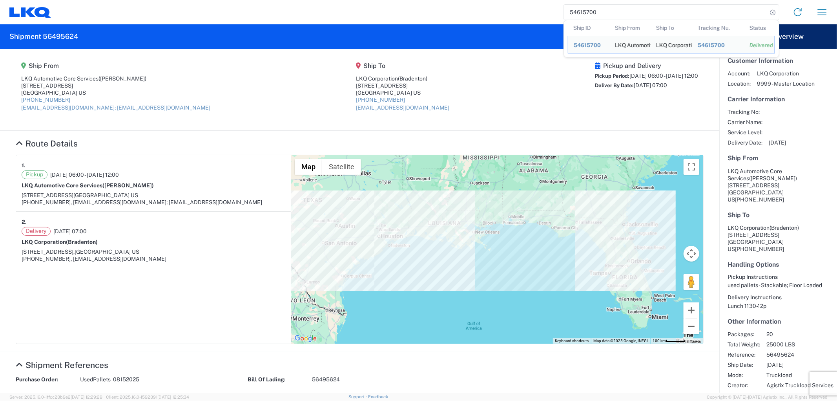
click at [628, 12] on input "54615700" at bounding box center [665, 12] width 203 height 15
drag, startPoint x: 536, startPoint y: 13, endPoint x: 527, endPoint y: 13, distance: 9.0
click at [527, 13] on div "54615700 Ship ID Ship From Ship To Tracking Nu. Status Ship ID 54615700 Ship Fr…" at bounding box center [442, 12] width 783 height 19
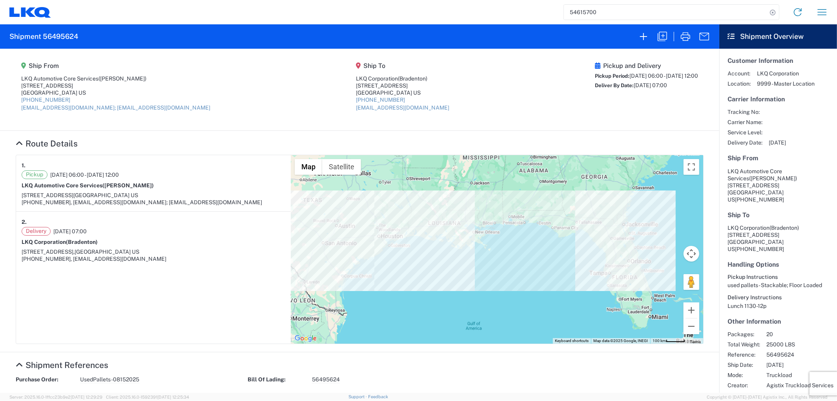
paste input "6488368"
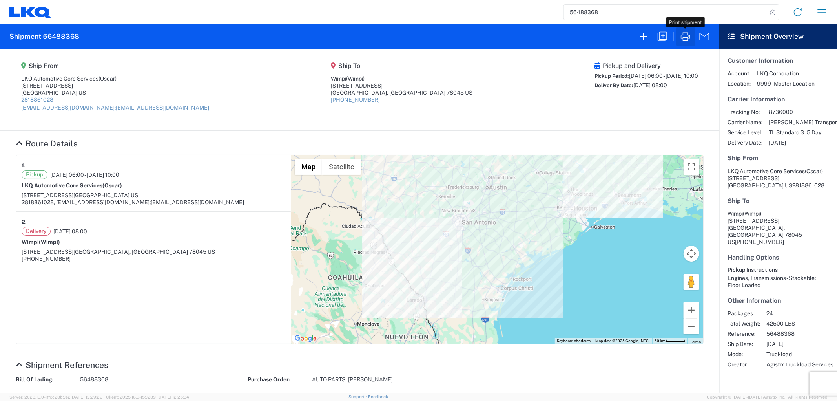
click at [685, 40] on icon "button" at bounding box center [685, 36] width 13 height 13
click at [630, 13] on input "56488368" at bounding box center [665, 12] width 203 height 15
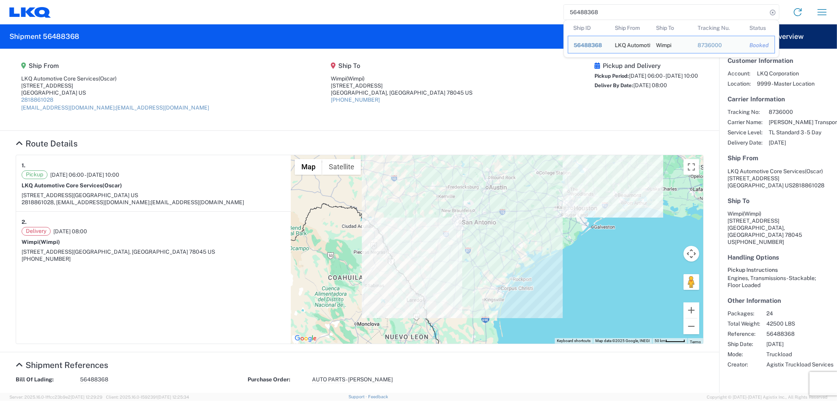
drag, startPoint x: 555, startPoint y: 10, endPoint x: 530, endPoint y: 9, distance: 25.5
click at [530, 10] on div "56488368 Ship ID Ship From Ship To Tracking Nu. Status Ship ID 56488368 Ship Fr…" at bounding box center [442, 12] width 783 height 19
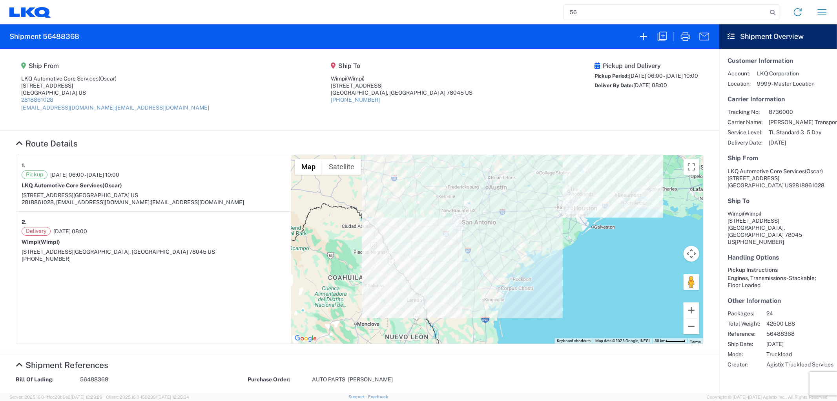
type input "5"
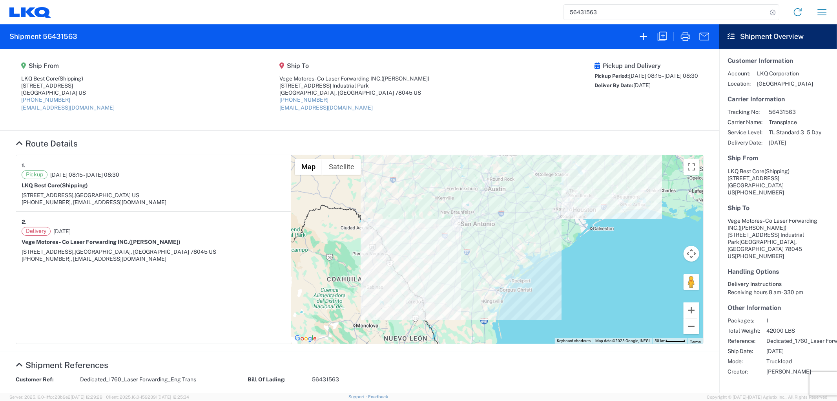
click at [637, 9] on input "56431563" at bounding box center [665, 12] width 203 height 15
click at [537, 61] on agx-shipment-main-routing-info "Ship From LKQ Best Core (Shipping) 1710 West Mount Houston Road Houston, TX 770…" at bounding box center [360, 89] width 688 height 66
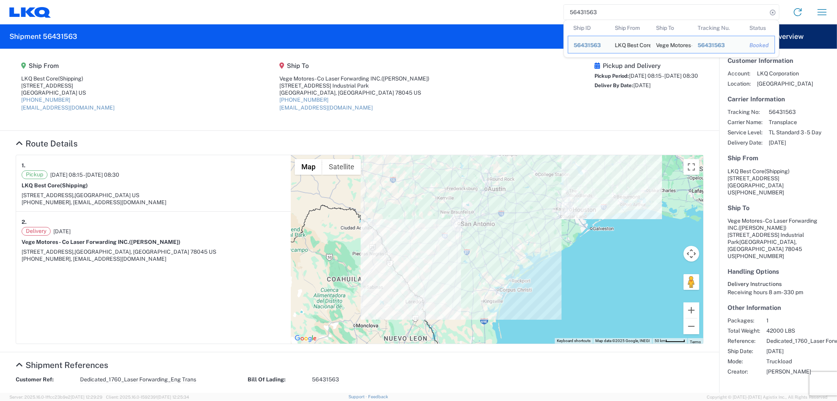
click at [621, 9] on input "56431563" at bounding box center [665, 12] width 203 height 15
drag, startPoint x: 508, startPoint y: 71, endPoint x: 597, endPoint y: 38, distance: 94.7
click at [509, 71] on agx-shipment-main-routing-info "Ship From LKQ Best Core (Shipping) 1710 West Mount Houston Road Houston, TX 770…" at bounding box center [360, 89] width 688 height 66
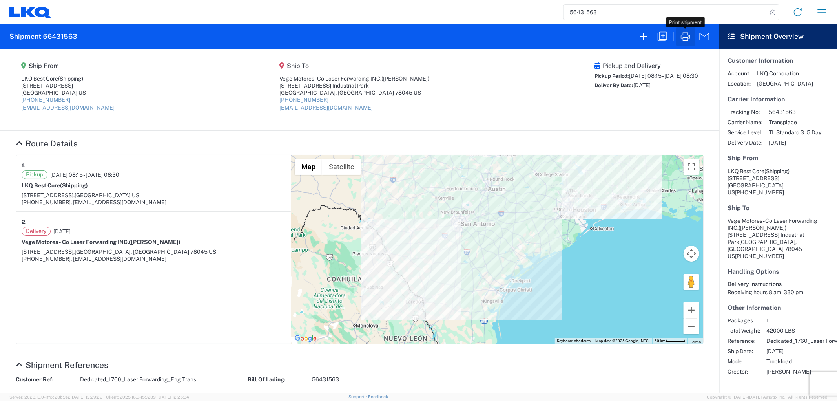
click at [689, 34] on icon "button" at bounding box center [685, 36] width 13 height 13
click at [603, 16] on input "56431563" at bounding box center [665, 12] width 203 height 15
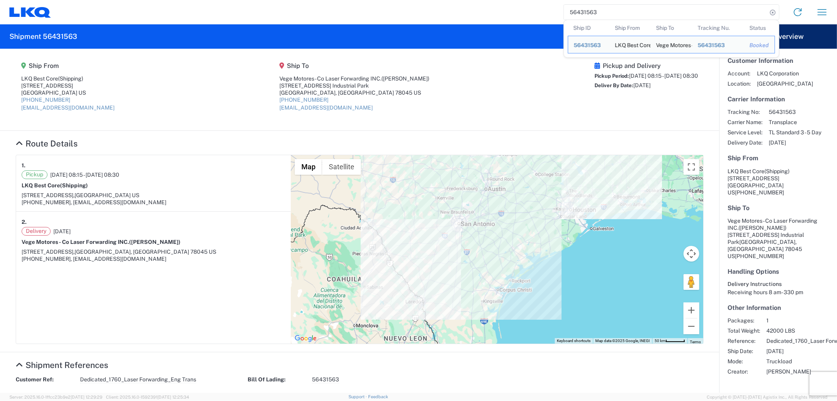
click at [546, 14] on div "56431563 Ship ID Ship From Ship To Tracking Nu. Status Ship ID 56431563 Ship Fr…" at bounding box center [442, 12] width 783 height 19
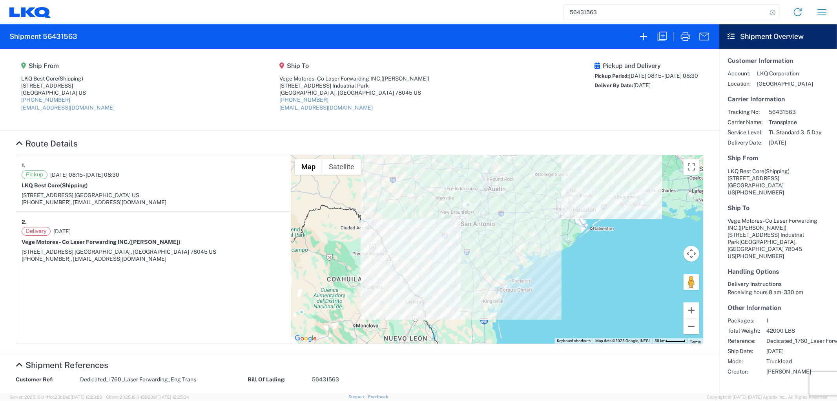
paste input "56468566"
type input "56468566"
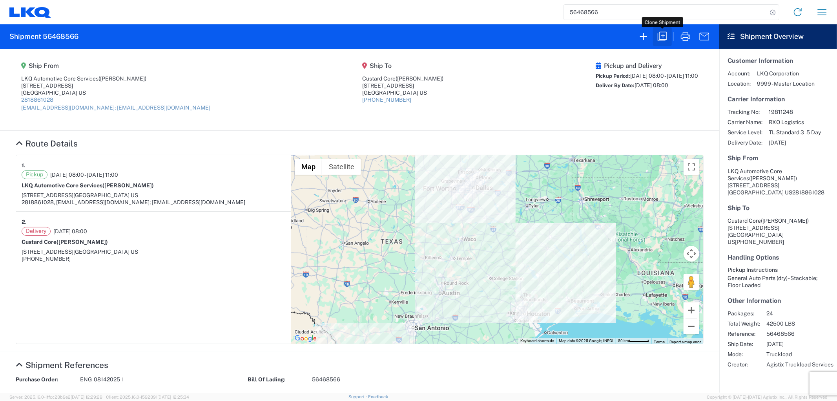
click at [659, 35] on icon "button" at bounding box center [661, 36] width 9 height 9
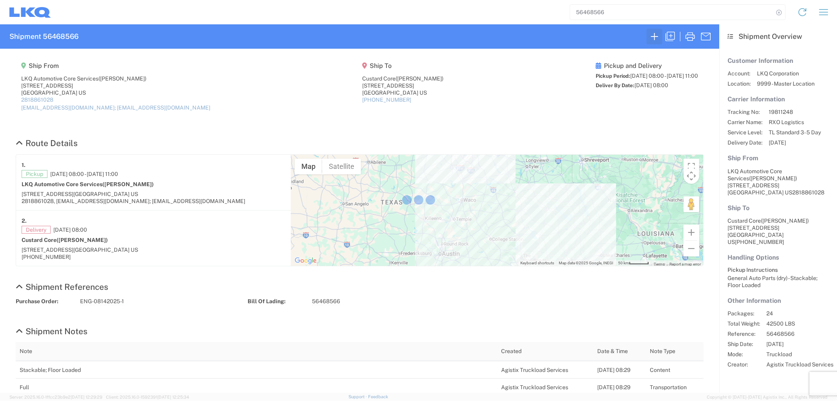
select select "FULL"
select select "US"
select select "LBS"
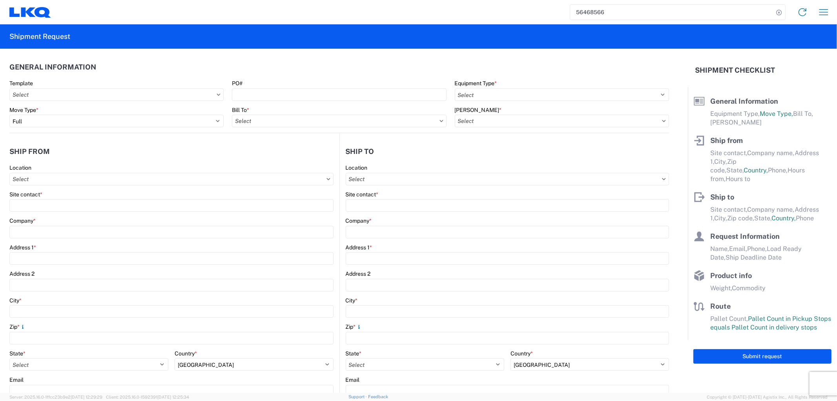
select select "STDV"
type input "Alfredo Canales"
type input "LKQ Automotive Core Services"
type input "1714 West Mout Houston Rd"
type input "[GEOGRAPHIC_DATA]"
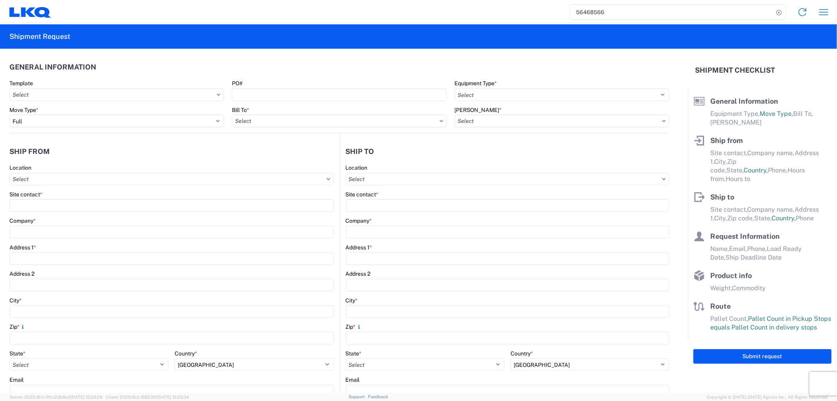
type input "77038"
type input "acgarcia@lkqcorp.com; oxdavila@lkqcorp.com"
type input "Herman Custard"
type input "Custard Core"
type input "3015 Hansboro Ave."
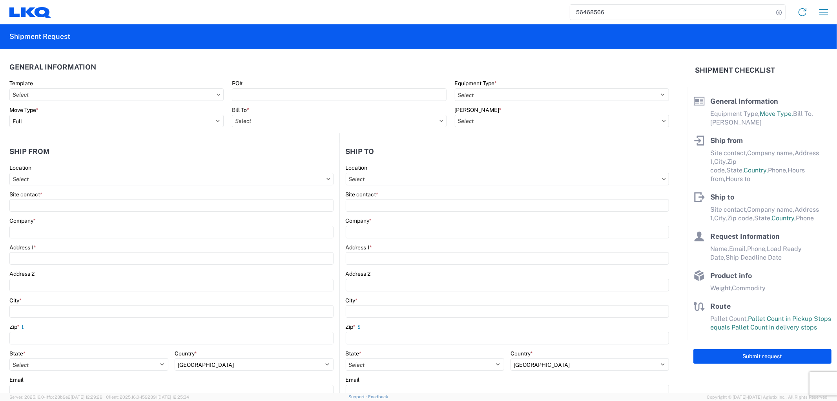
type input "Dallas"
type input "75233"
type input "Alfredo canales"
type input "acgarcia@lkqcorp.com"
type input "2818861028"
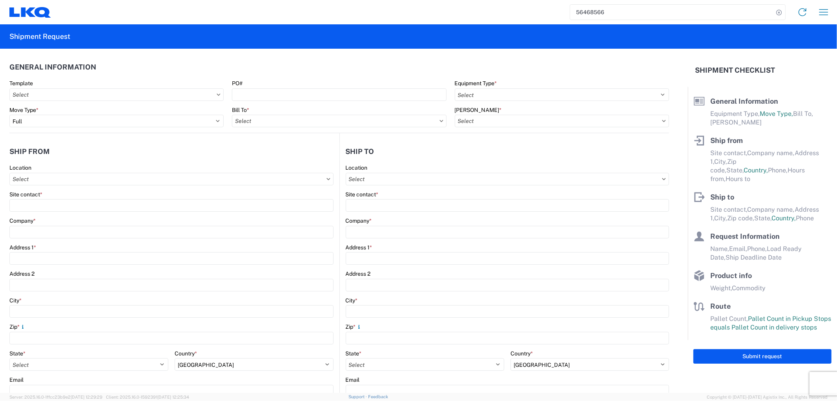
type input "2025-08-14"
type input "2025-08-15"
type input "42500"
type input "General Auto Parts (dry)"
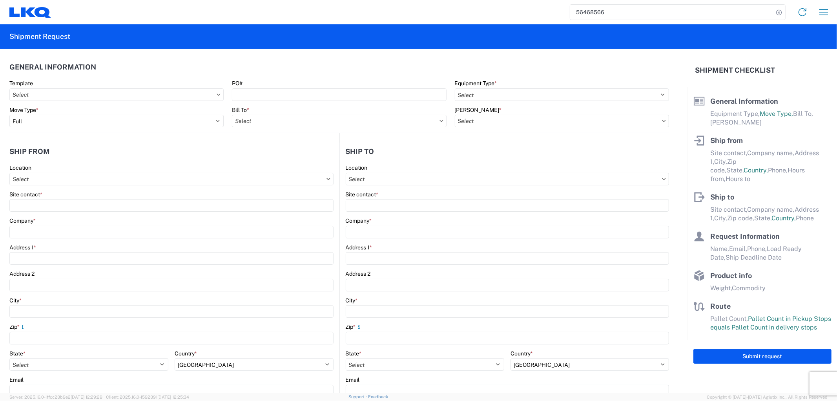
type input "24"
type input "0"
type input "40"
type input "36"
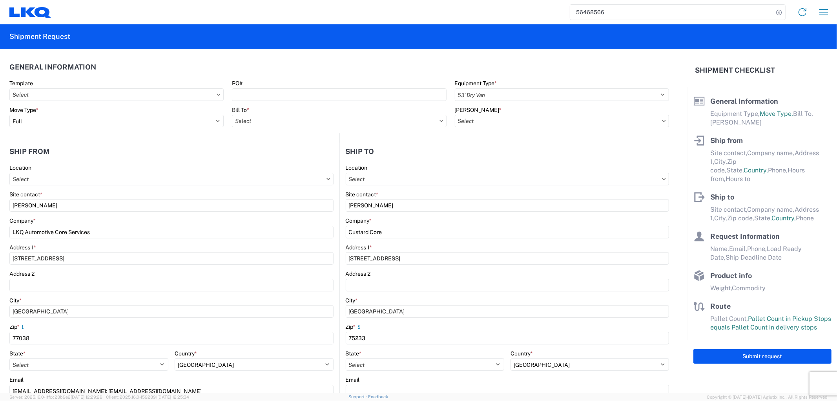
select select "US"
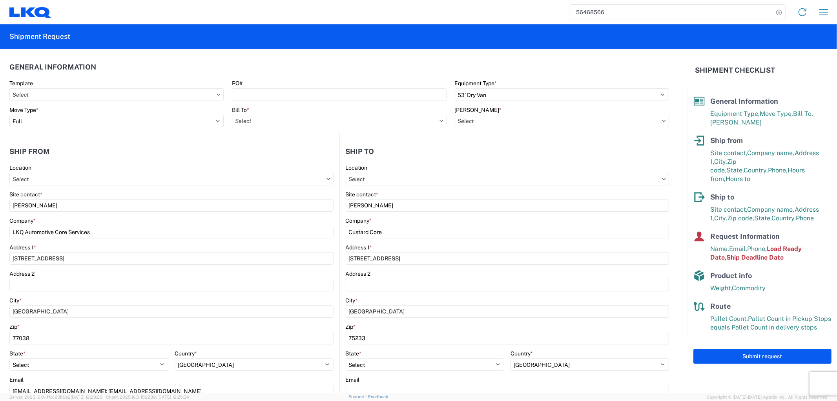
type input "1760 - LKQ Best Core"
type input "1760-6300-66000-0000 - 1760 Freight Out"
type input "1760 - LKQ Best Core"
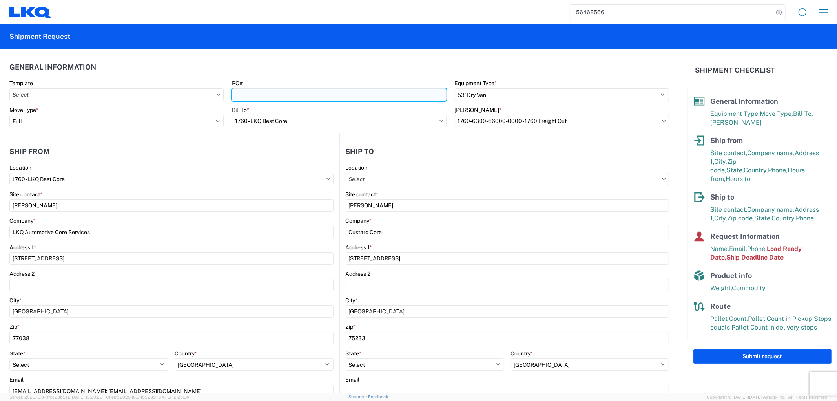
click at [337, 91] on input "PO#" at bounding box center [339, 94] width 214 height 13
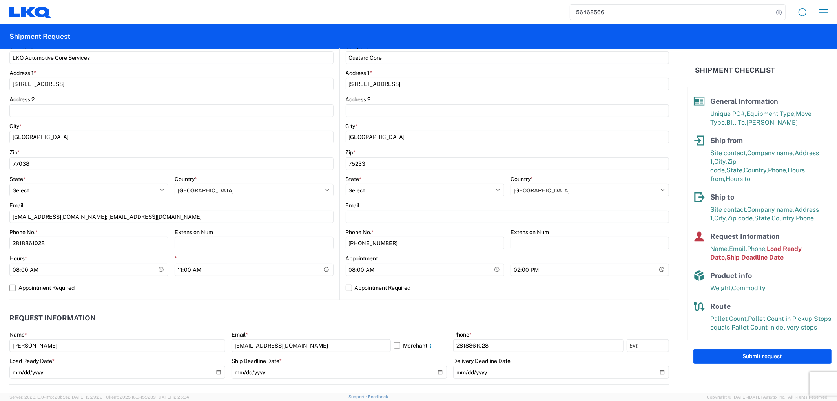
scroll to position [218, 0]
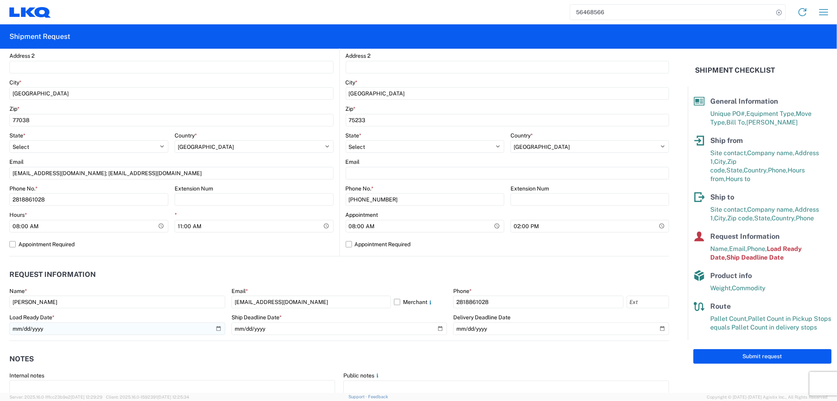
type input "ENG-08182025"
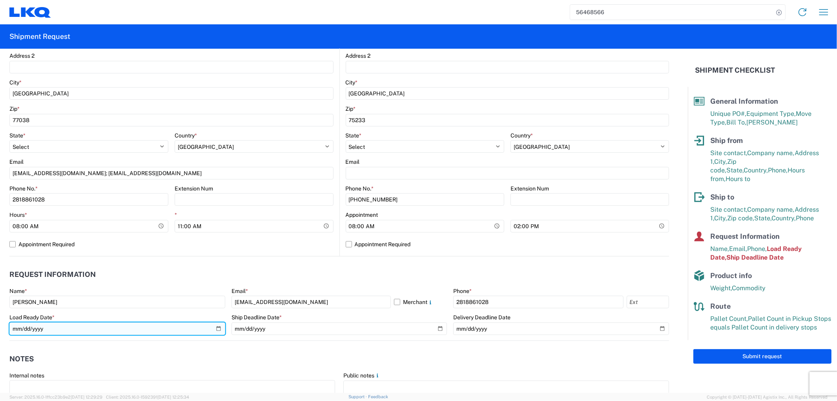
click at [214, 326] on input "2025-08-14" at bounding box center [117, 328] width 216 height 13
type input "2025-08-18"
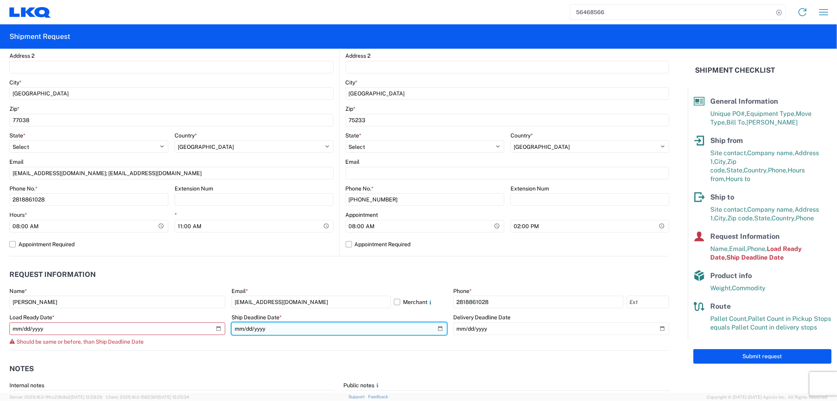
click at [435, 328] on input "2025-08-14" at bounding box center [339, 328] width 216 height 13
type input "2025-08-18"
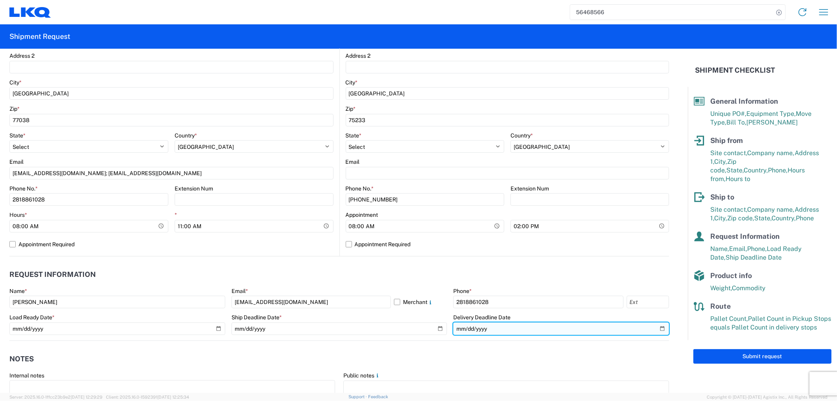
click at [653, 327] on input "2025-08-15" at bounding box center [561, 328] width 216 height 13
type input "2025-08-19"
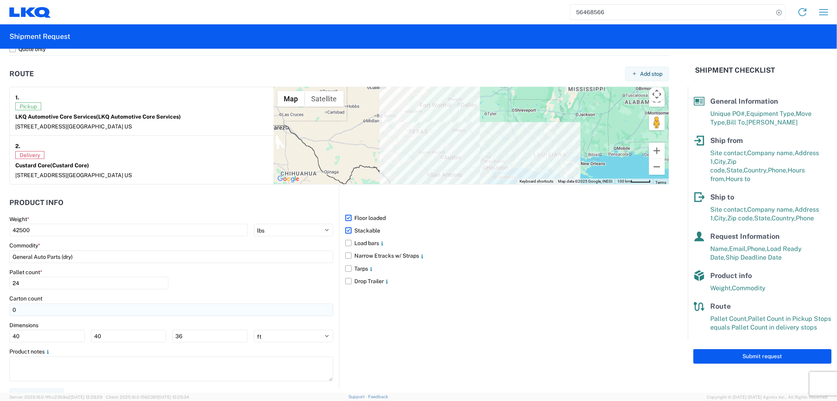
scroll to position [597, 0]
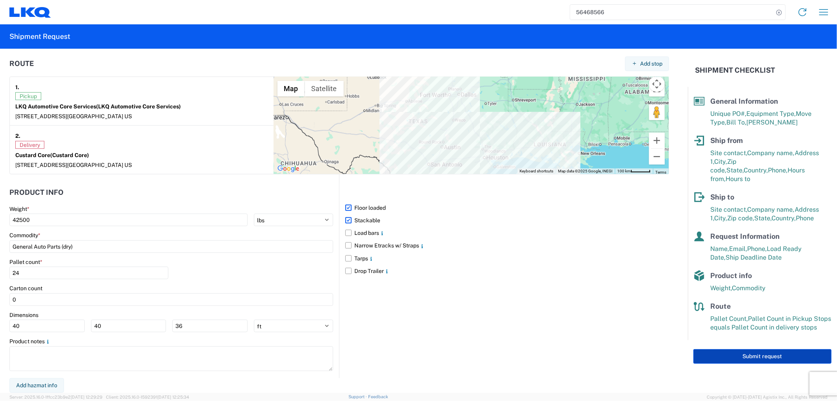
click at [738, 350] on button "Submit request" at bounding box center [762, 356] width 138 height 15
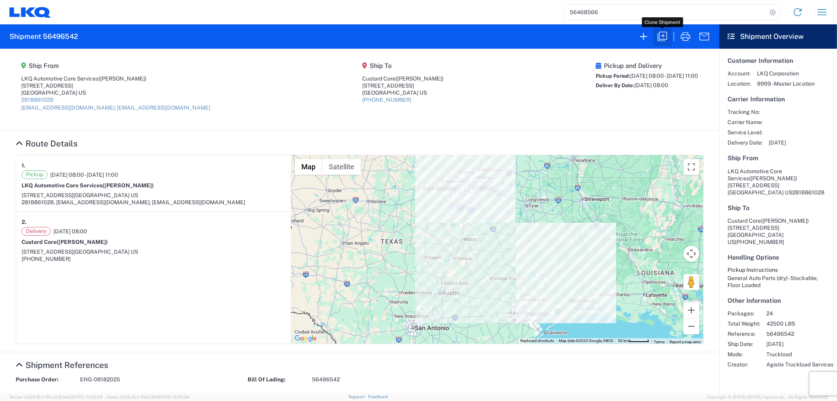
click at [665, 36] on icon "button" at bounding box center [662, 36] width 13 height 13
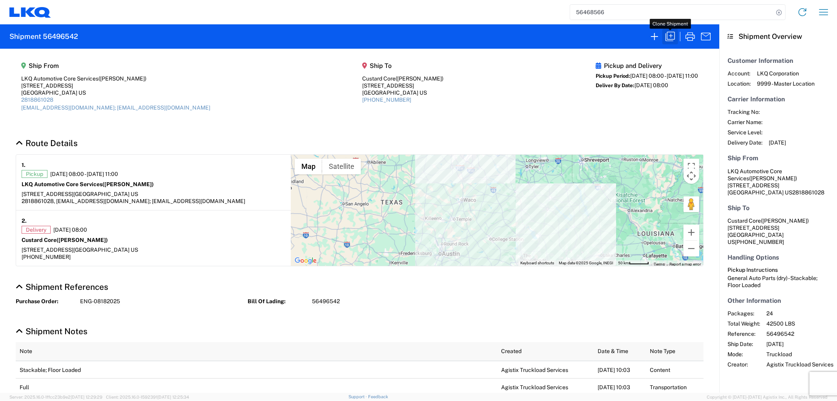
select select "STDV"
select select "FULL"
select select "US"
select select "LBS"
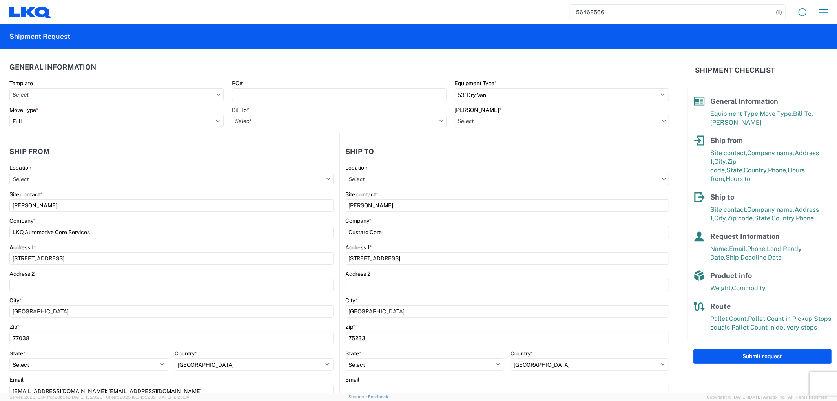
type input "1760 - LKQ Best Core"
type input "1760-6300-66000-0000 - 1760 Freight Out"
type input "1760 - LKQ Best Core"
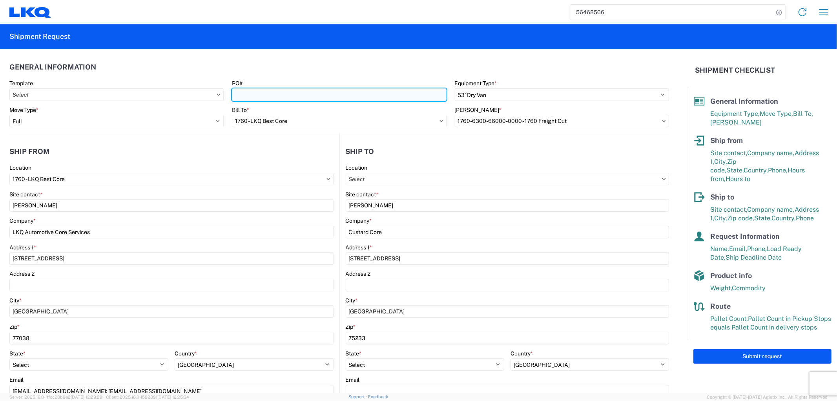
click at [282, 93] on input "PO#" at bounding box center [339, 94] width 214 height 13
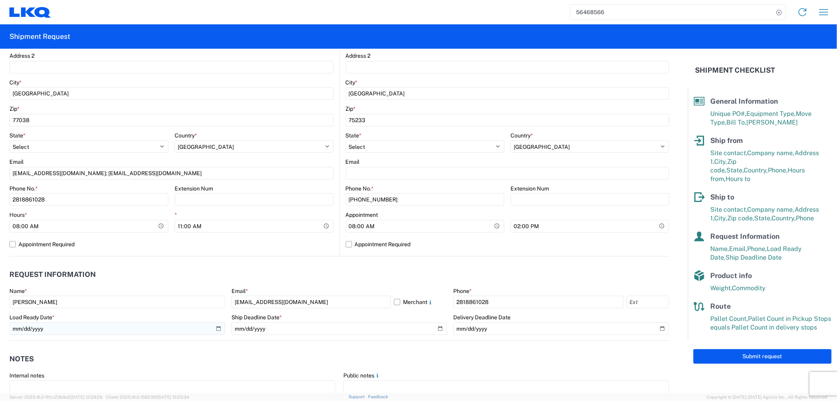
type input "ENG-08192025"
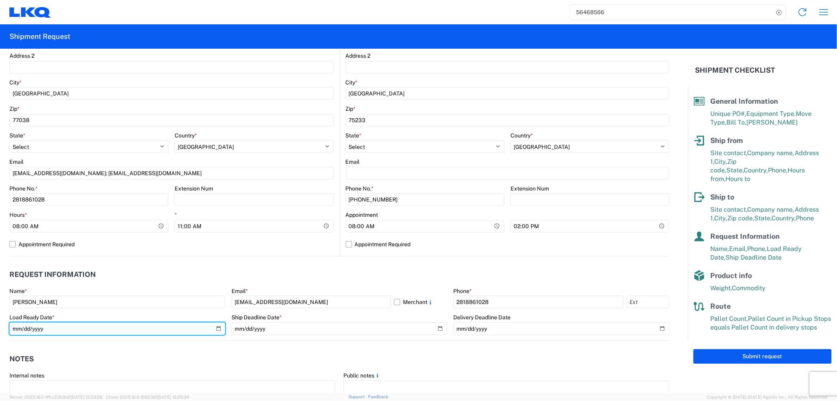
click at [216, 325] on input "2025-08-18" at bounding box center [117, 328] width 216 height 13
click at [214, 328] on input "2025-08-20" at bounding box center [117, 328] width 216 height 13
type input "2025-08-19"
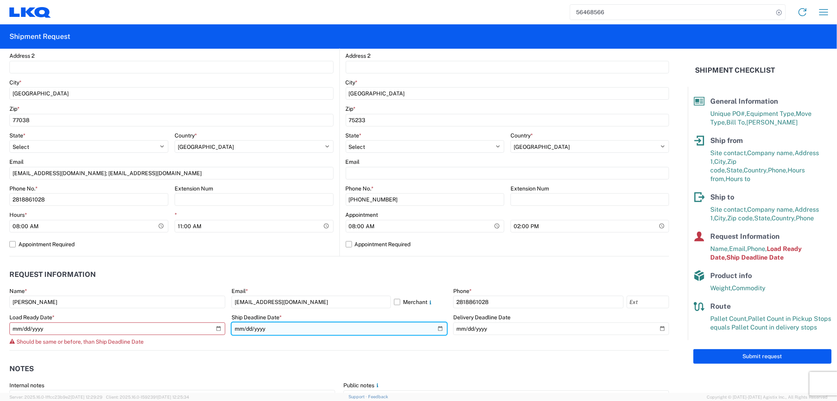
click at [434, 328] on input "2025-08-18" at bounding box center [339, 328] width 216 height 13
type input "2025-08-19"
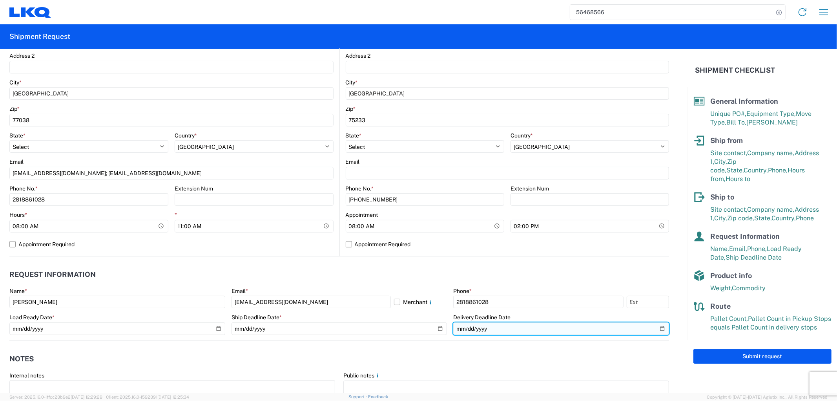
drag, startPoint x: 656, startPoint y: 329, endPoint x: 641, endPoint y: 327, distance: 14.2
click at [656, 329] on input "2025-08-19" at bounding box center [561, 328] width 216 height 13
type input "2025-08-20"
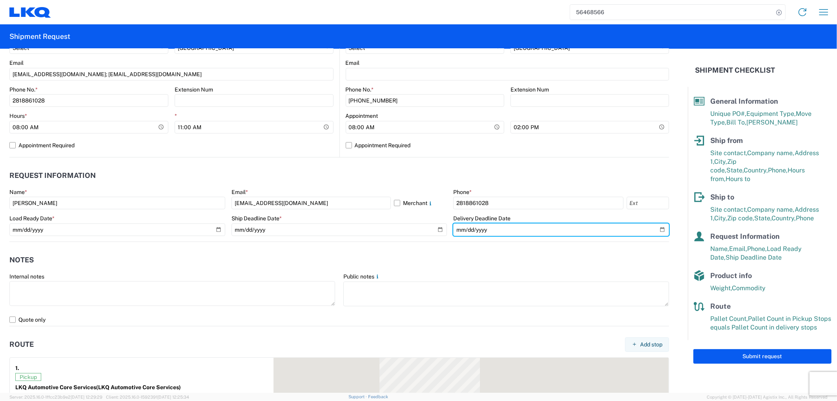
scroll to position [479, 0]
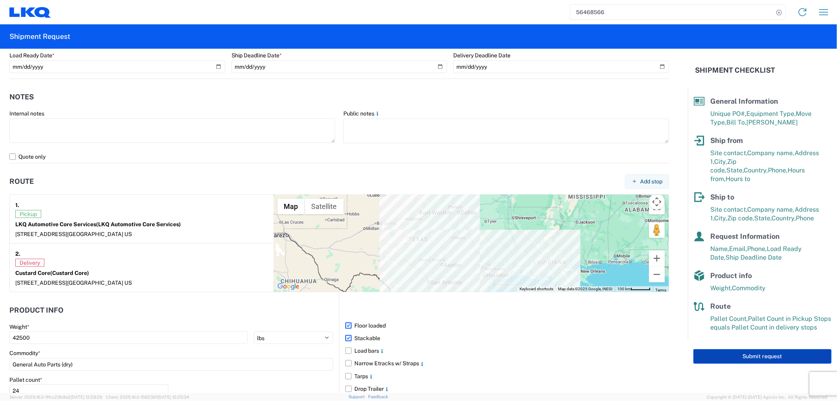
click at [709, 349] on button "Submit request" at bounding box center [762, 356] width 138 height 15
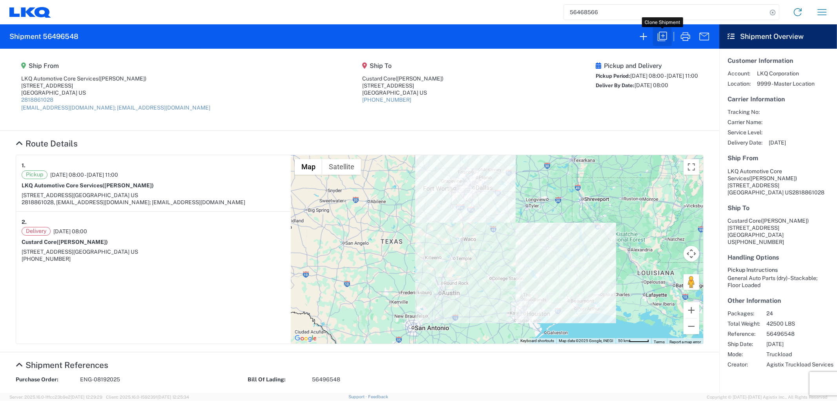
click at [658, 34] on icon "button" at bounding box center [661, 36] width 9 height 9
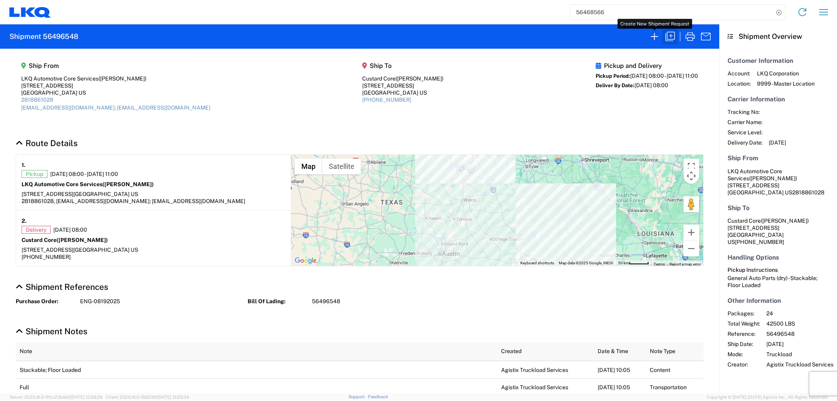
select select "STDV"
select select "FULL"
select select "US"
select select "LBS"
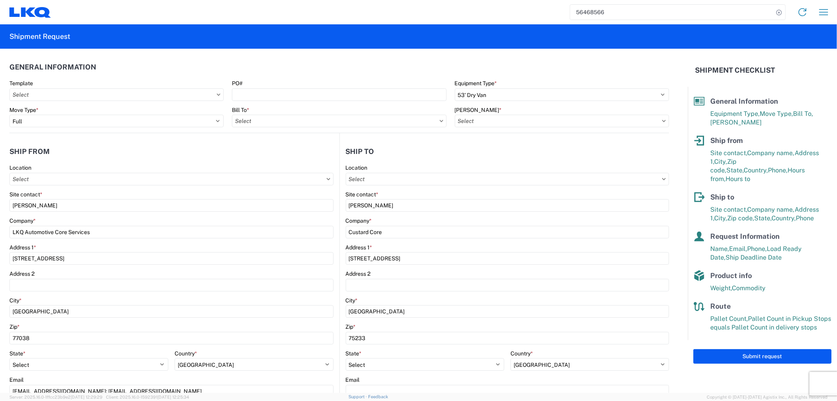
type input "1760 - LKQ Best Core"
type input "1760-6300-66000-0000 - 1760 Freight Out"
type input "1760 - LKQ Best Core"
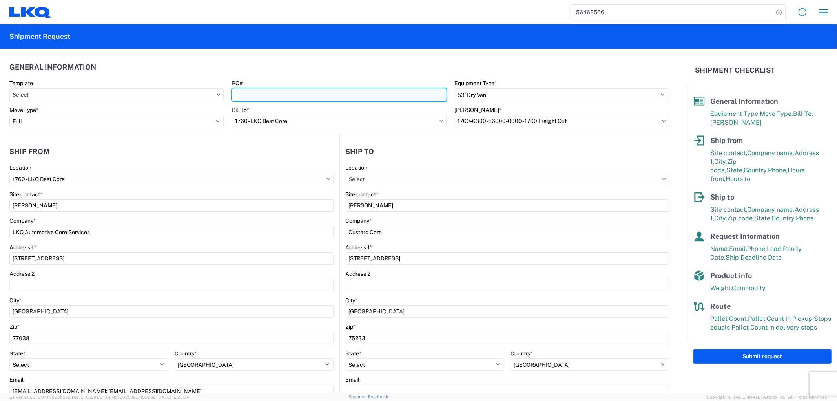
click at [358, 91] on input "PO#" at bounding box center [339, 94] width 214 height 13
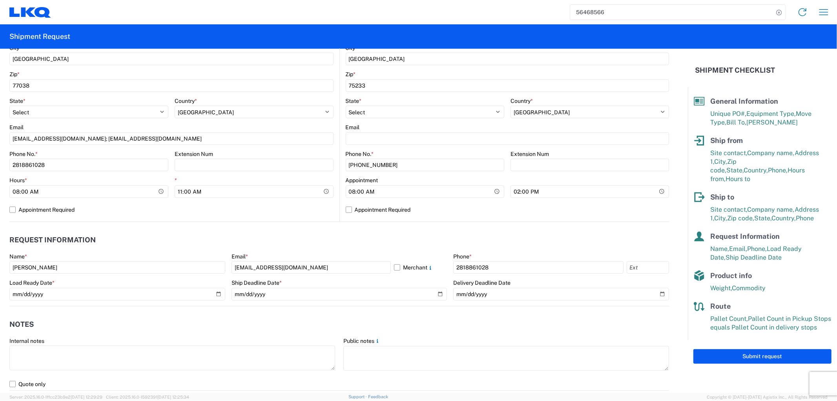
scroll to position [348, 0]
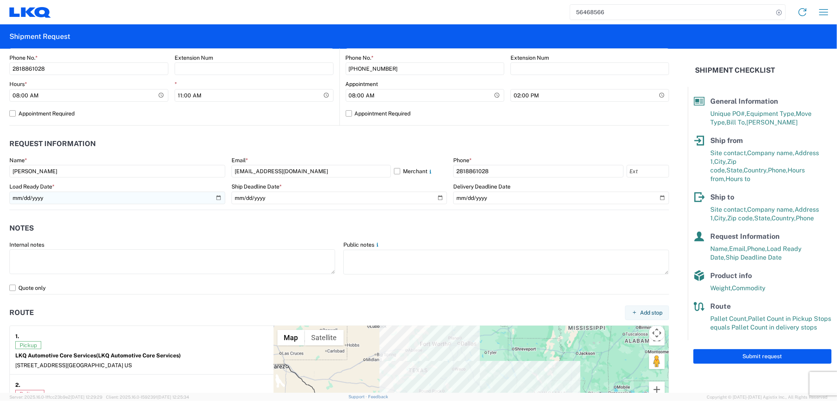
type input "ENG-08202025"
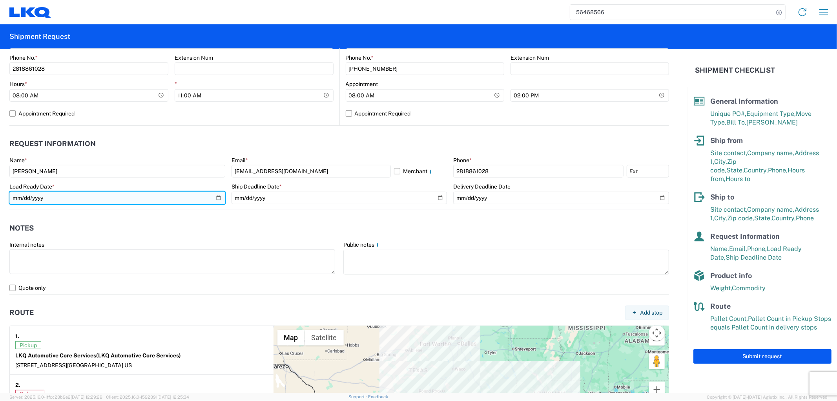
click at [214, 197] on input "2025-08-19" at bounding box center [117, 197] width 216 height 13
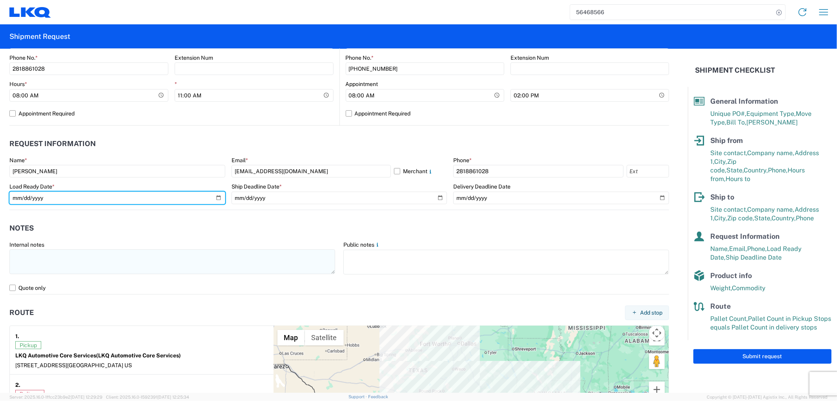
type input "2025-08-20"
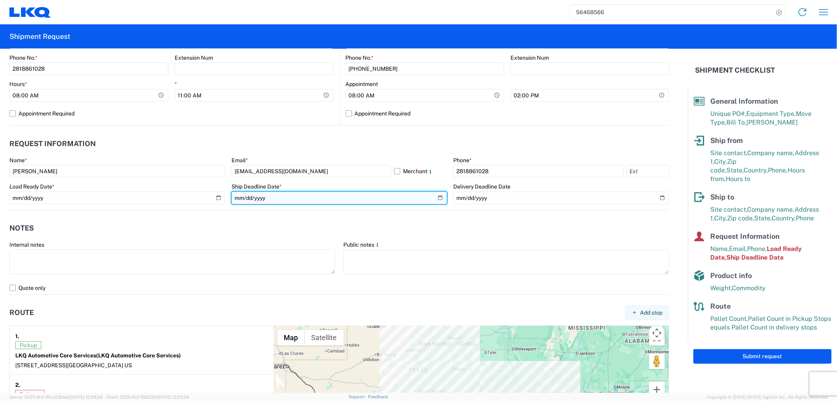
click at [434, 197] on input "2025-08-19" at bounding box center [339, 197] width 216 height 13
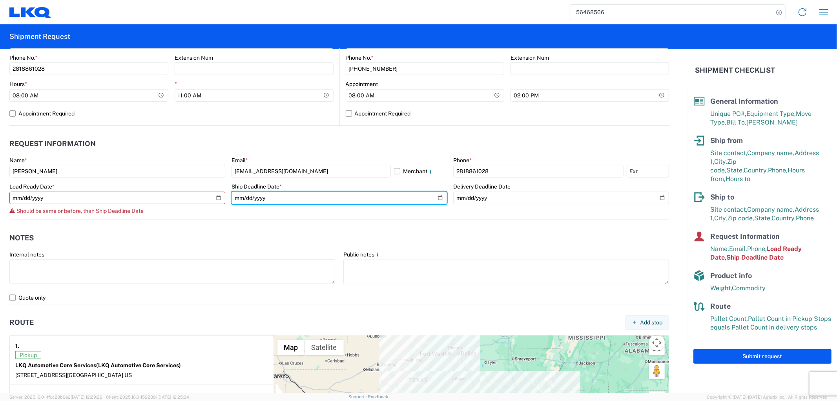
type input "2025-08-20"
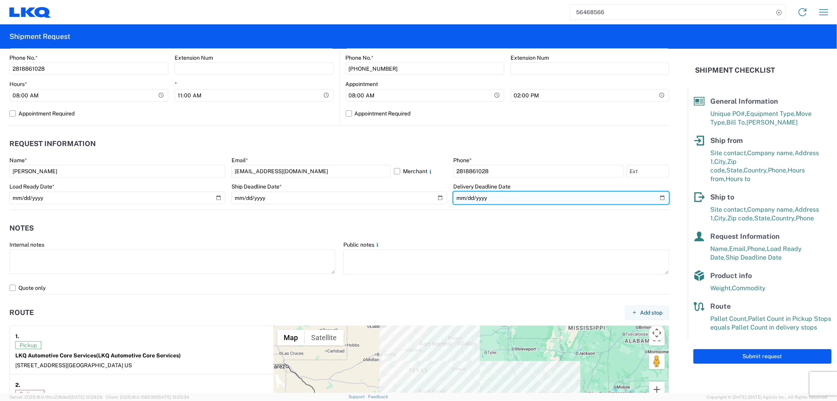
click at [657, 197] on input "2025-08-20" at bounding box center [561, 197] width 216 height 13
type input "2025-08-21"
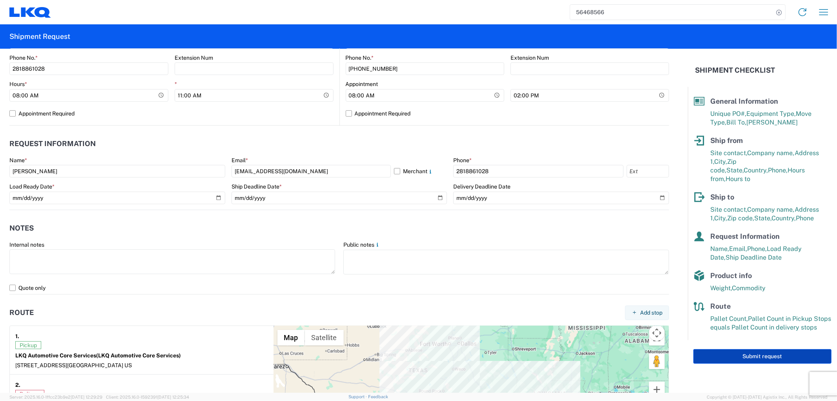
click at [723, 349] on button "Submit request" at bounding box center [762, 356] width 138 height 15
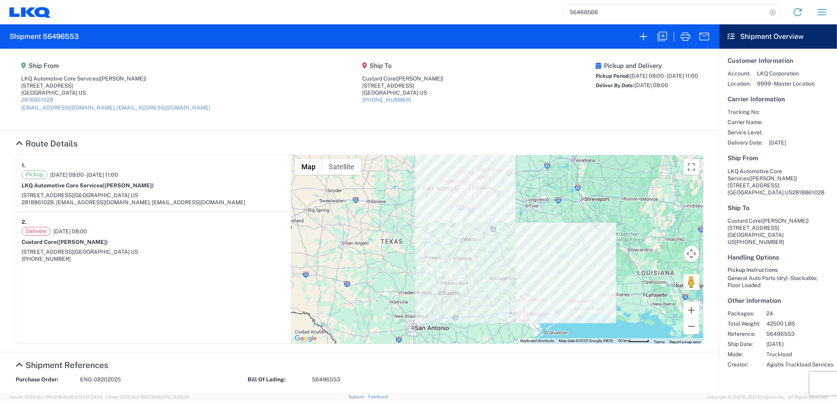
click at [608, 9] on input "56468566" at bounding box center [665, 12] width 203 height 15
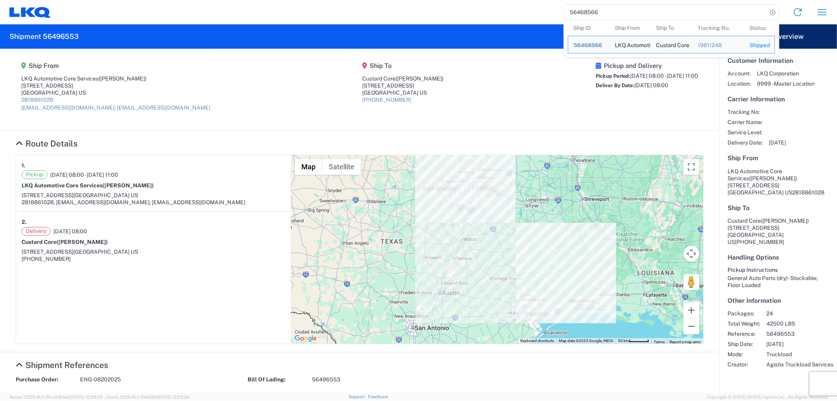
drag, startPoint x: 606, startPoint y: 13, endPoint x: 544, endPoint y: 9, distance: 62.1
click at [544, 9] on div "56468566 Ship ID Ship From Ship To Tracking Nu. Status Ship ID 56468566 Ship Fr…" at bounding box center [442, 12] width 783 height 19
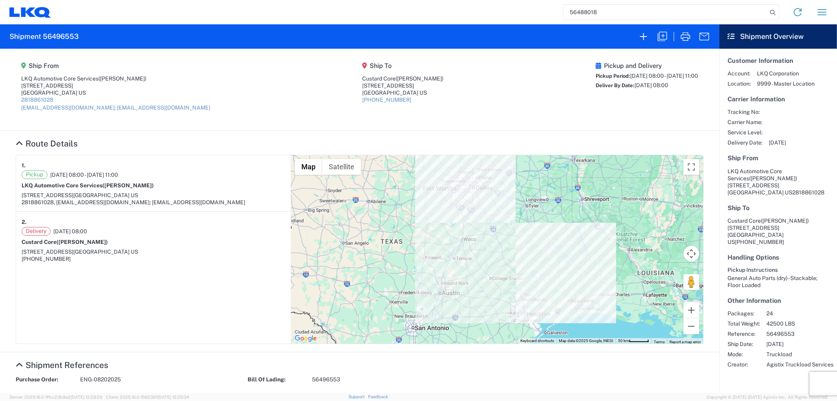
type input "56488018"
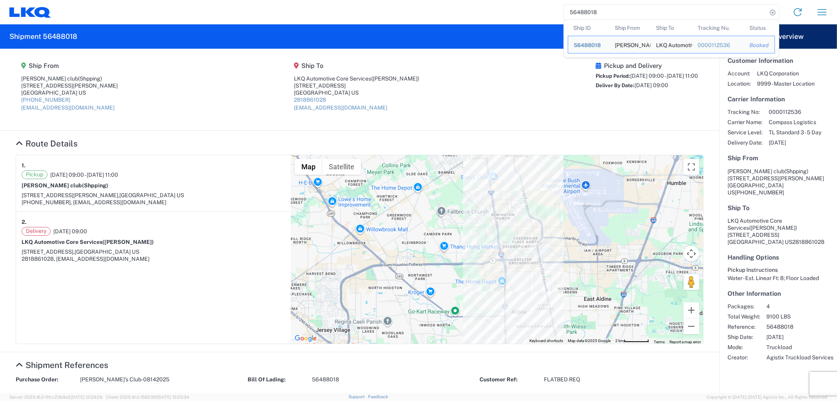
click at [685, 36] on td "Ship To LKQ Automotive Core Services" at bounding box center [671, 45] width 42 height 18
click at [510, 96] on agx-shipment-main-routing-info "Ship From Sams club (Shpping) 325 E. Richey Rd, Houston, TX 77073 US 281-821-87…" at bounding box center [360, 89] width 688 height 66
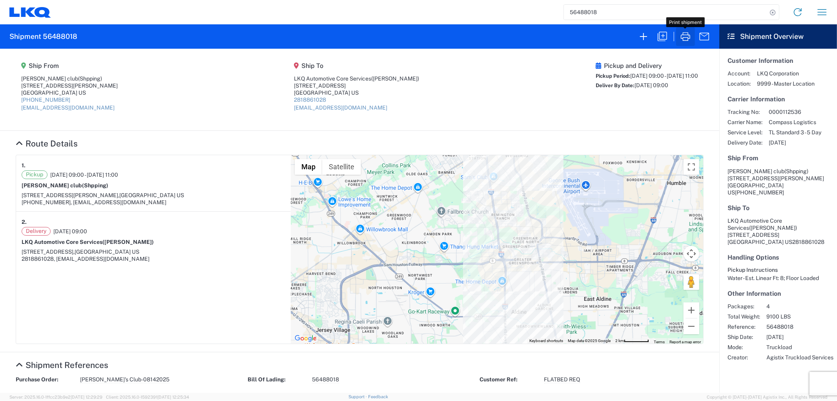
click at [691, 35] on icon "button" at bounding box center [685, 36] width 13 height 13
